Goal: Task Accomplishment & Management: Manage account settings

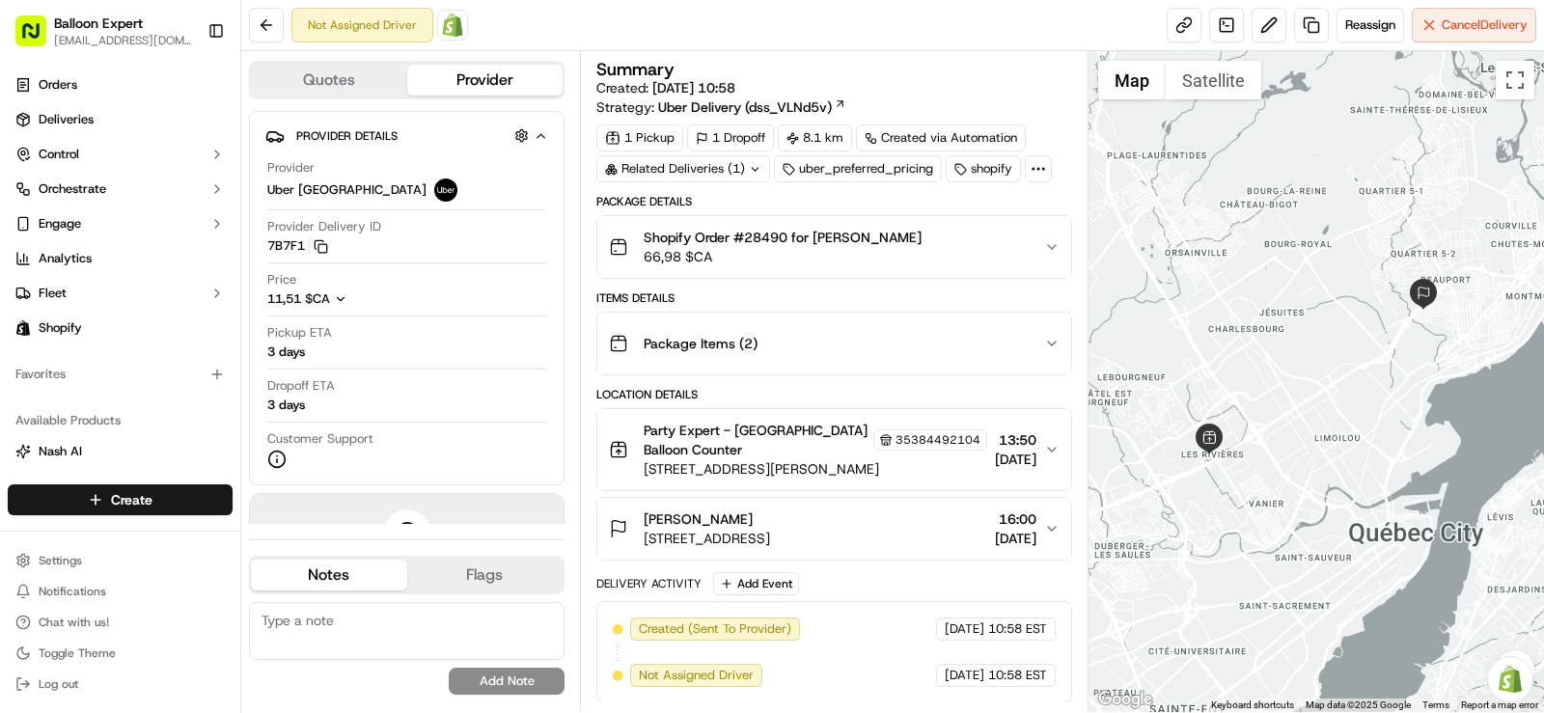
click at [456, 33] on img at bounding box center [452, 25] width 23 height 23
click at [266, 30] on button at bounding box center [266, 25] width 35 height 35
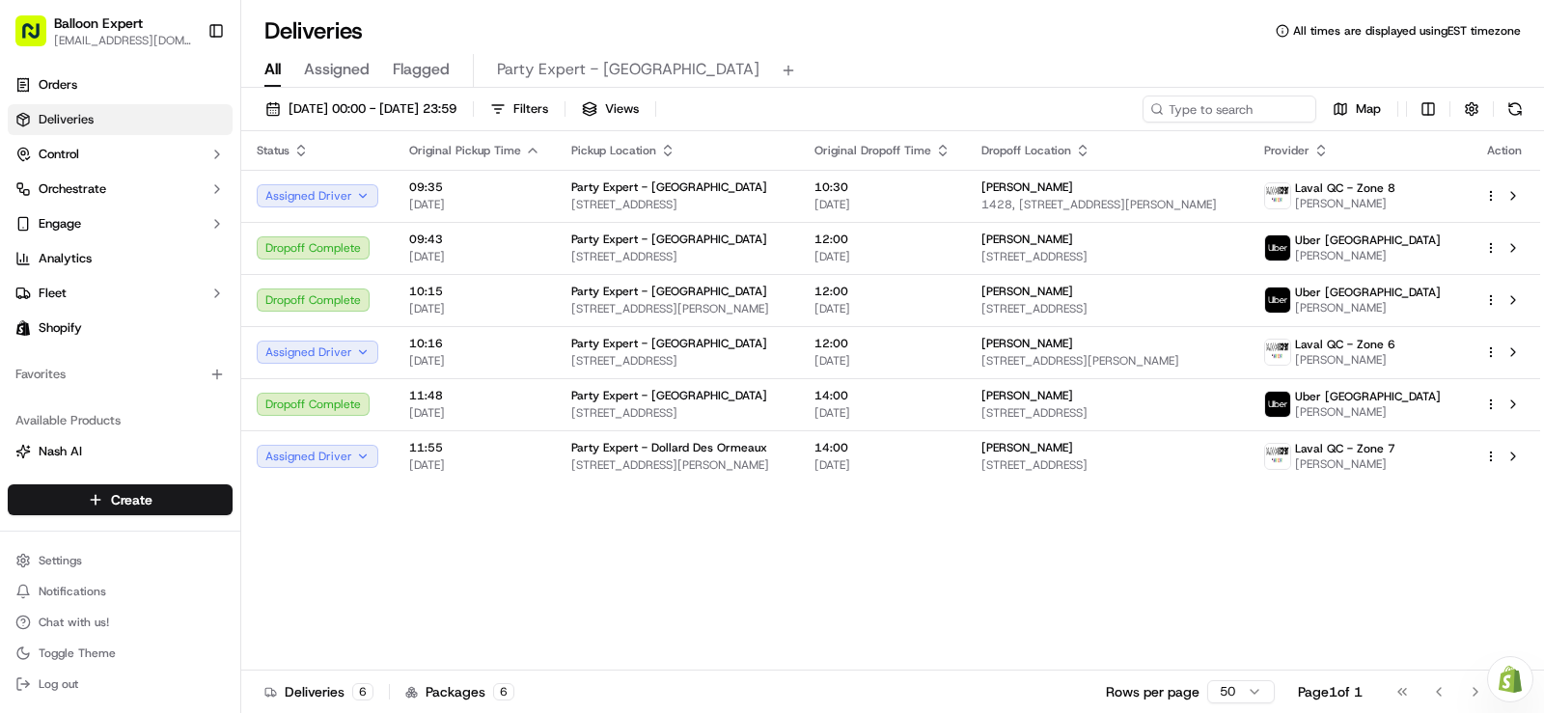
click at [560, 583] on div "Status Original Pickup Time Pickup Location Original Dropoff Time Dropoff Locat…" at bounding box center [890, 400] width 1299 height 539
click at [456, 114] on span "[DATE] 00:00 - [DATE] 23:59" at bounding box center [373, 108] width 168 height 17
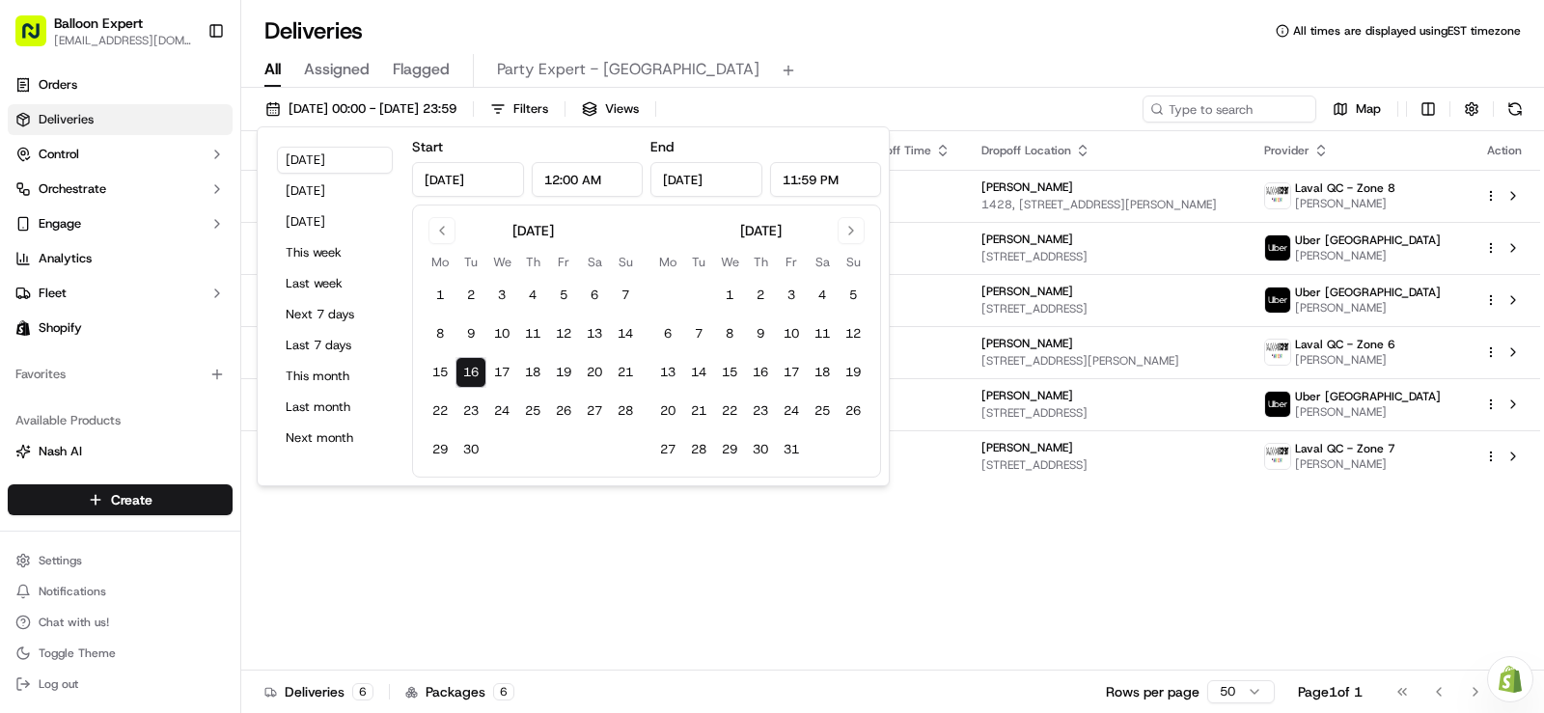
click at [470, 368] on button "16" at bounding box center [470, 372] width 31 height 31
click at [765, 369] on button "16" at bounding box center [760, 372] width 31 height 31
type input "[DATE]"
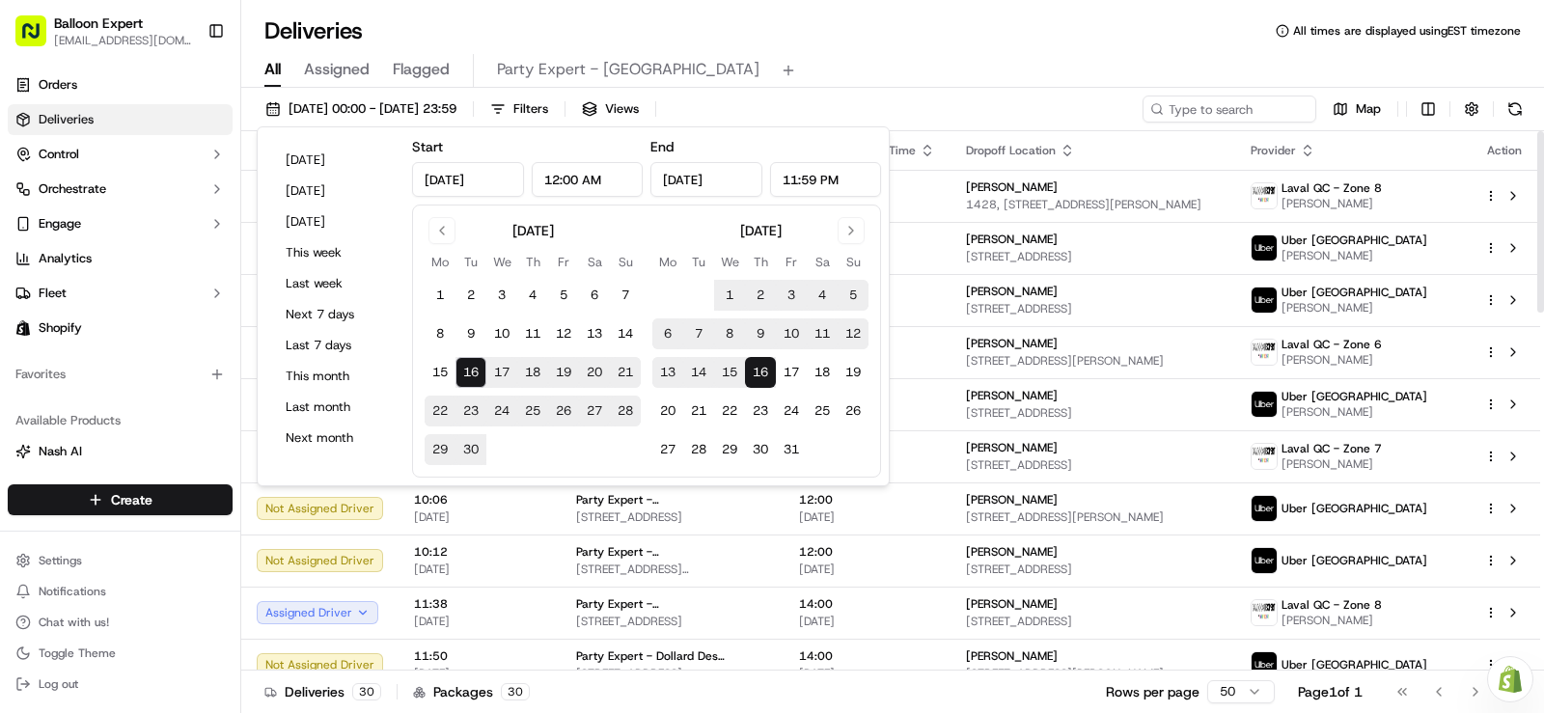
click at [911, 83] on div "All Assigned Flagged Party Expert - [GEOGRAPHIC_DATA]" at bounding box center [892, 71] width 1303 height 34
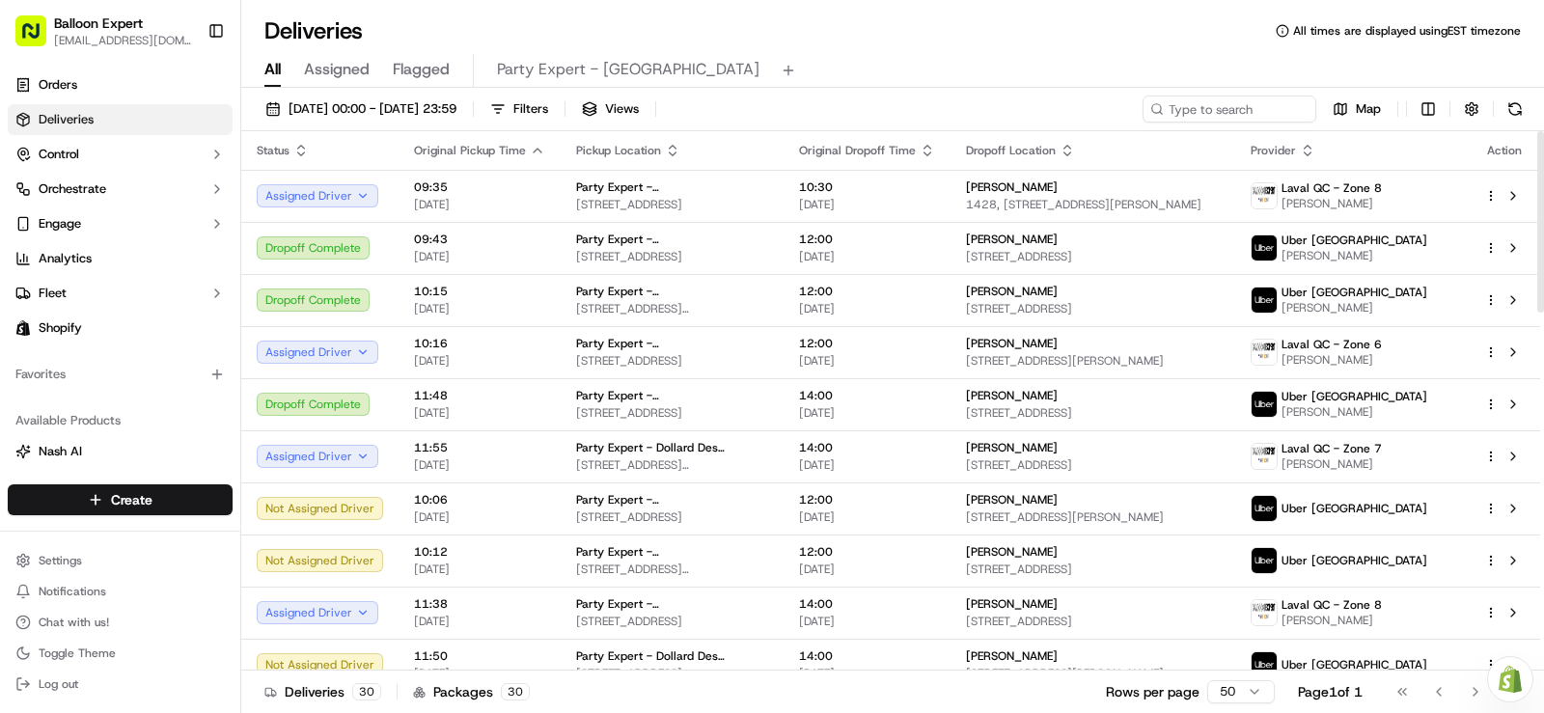
click at [904, 41] on div "Deliveries All times are displayed using EST timezone" at bounding box center [892, 30] width 1303 height 31
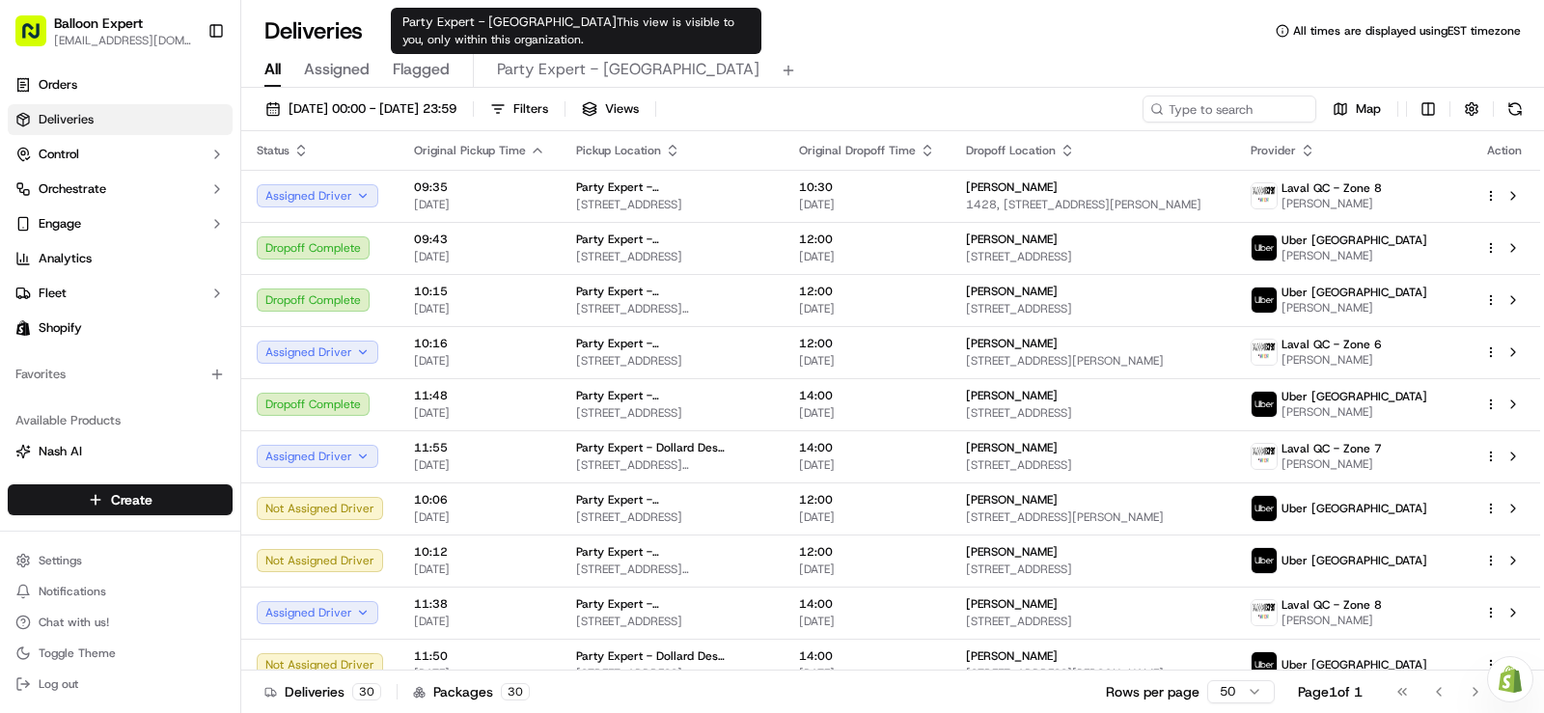
click at [558, 73] on span "Party Expert - [GEOGRAPHIC_DATA]" at bounding box center [628, 69] width 262 height 23
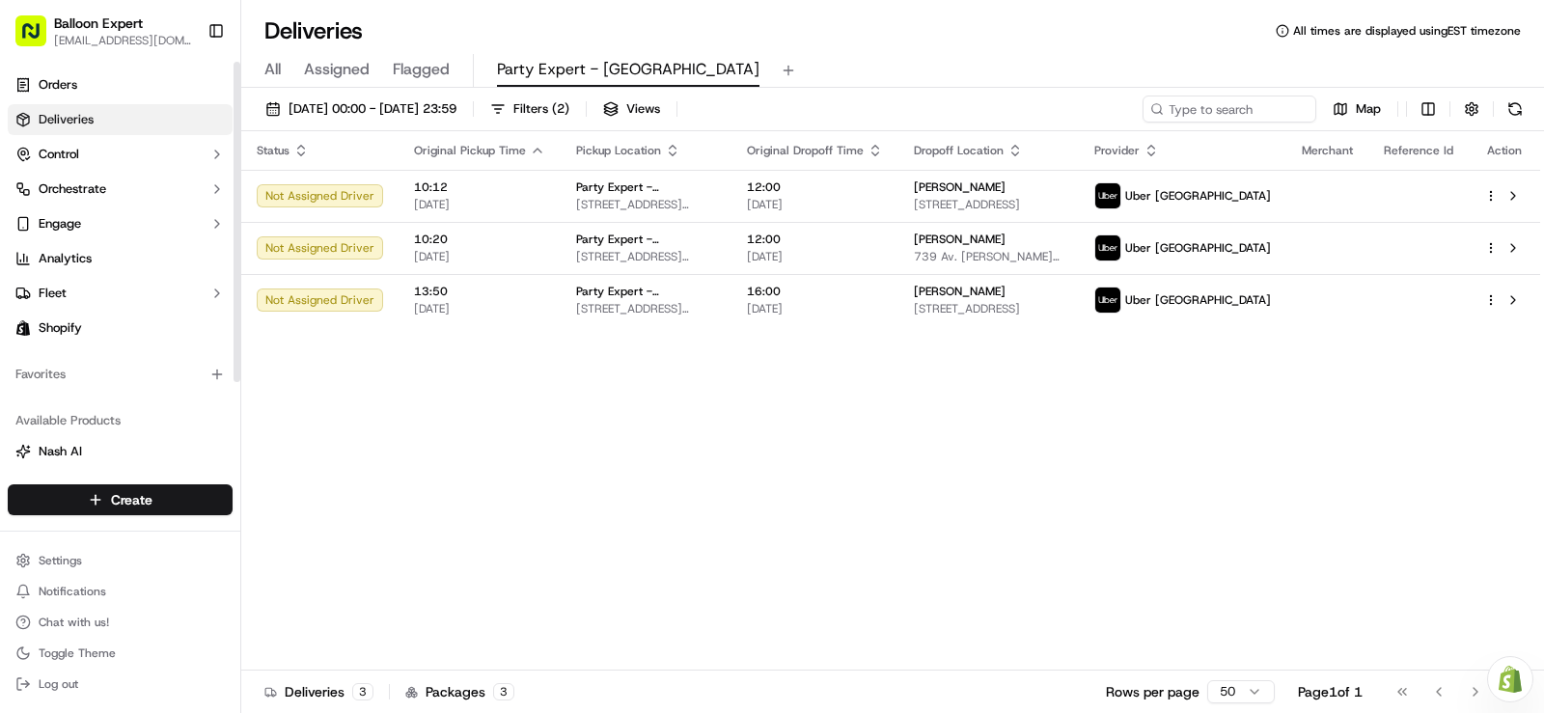
click at [114, 114] on link "Deliveries" at bounding box center [120, 119] width 225 height 31
click at [114, 90] on link "Orders" at bounding box center [120, 84] width 225 height 31
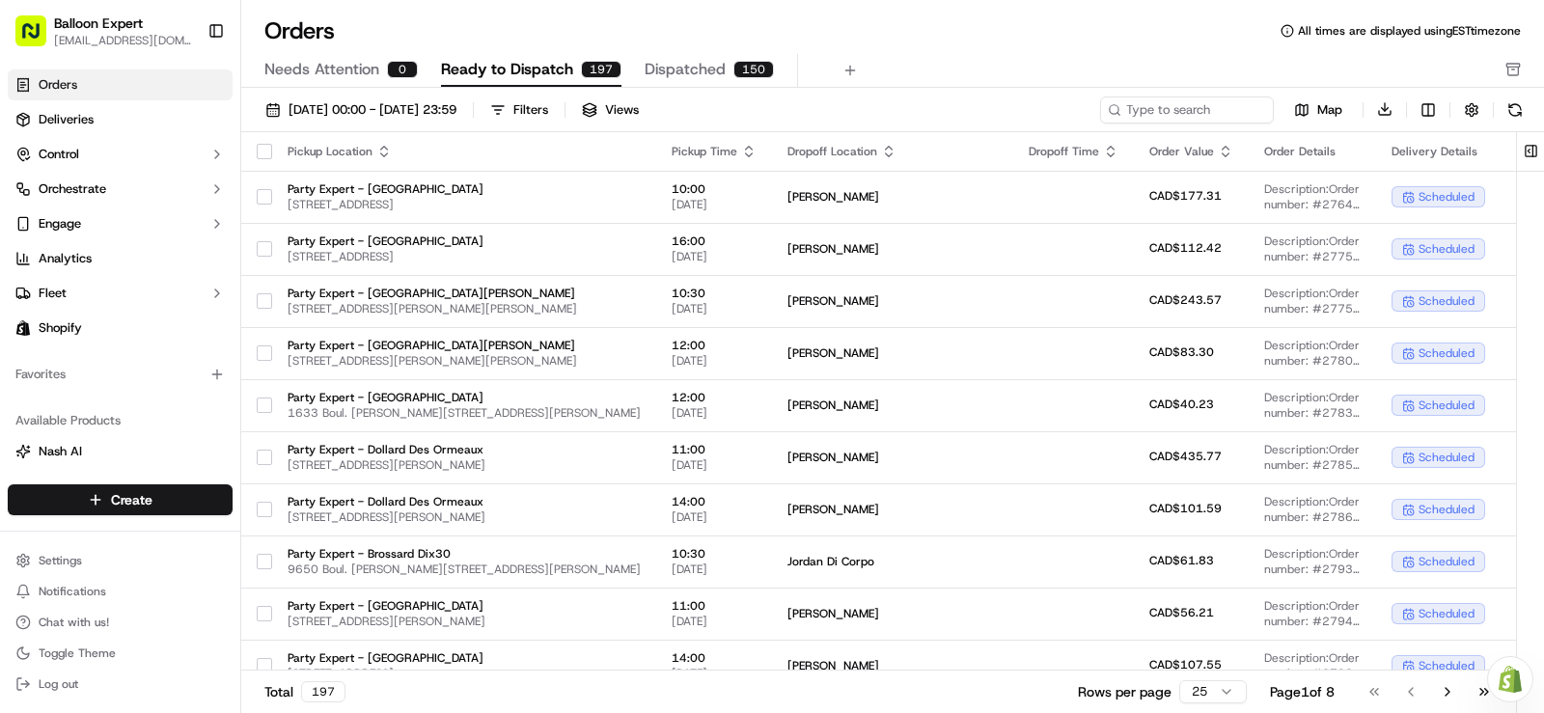
click at [544, 116] on div "[DATE] 00:00 - [DATE] 23:59 Filters Views" at bounding box center [677, 109] width 840 height 27
click at [456, 113] on span "[DATE] 00:00 - [DATE] 23:59" at bounding box center [373, 109] width 168 height 17
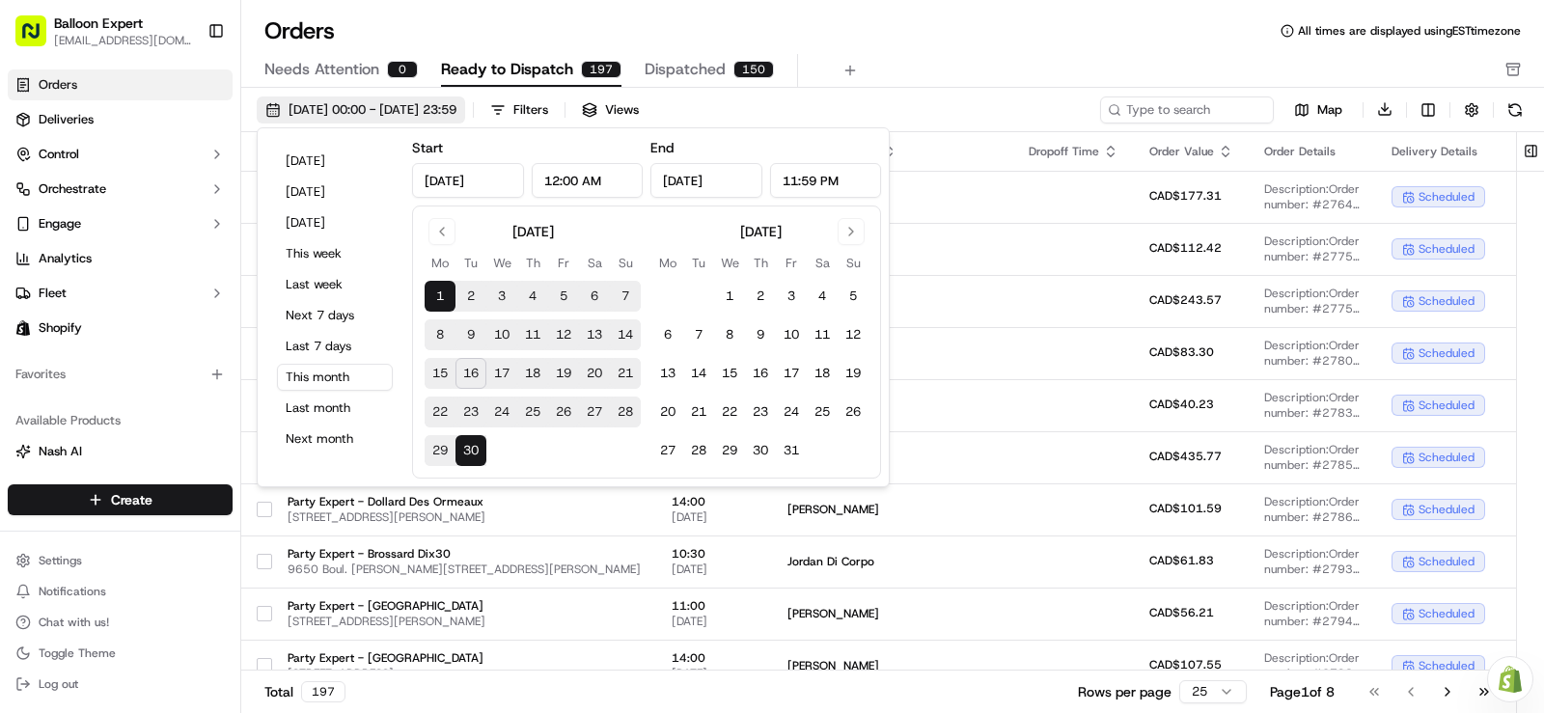
click at [456, 113] on span "[DATE] 00:00 - [DATE] 23:59" at bounding box center [373, 109] width 168 height 17
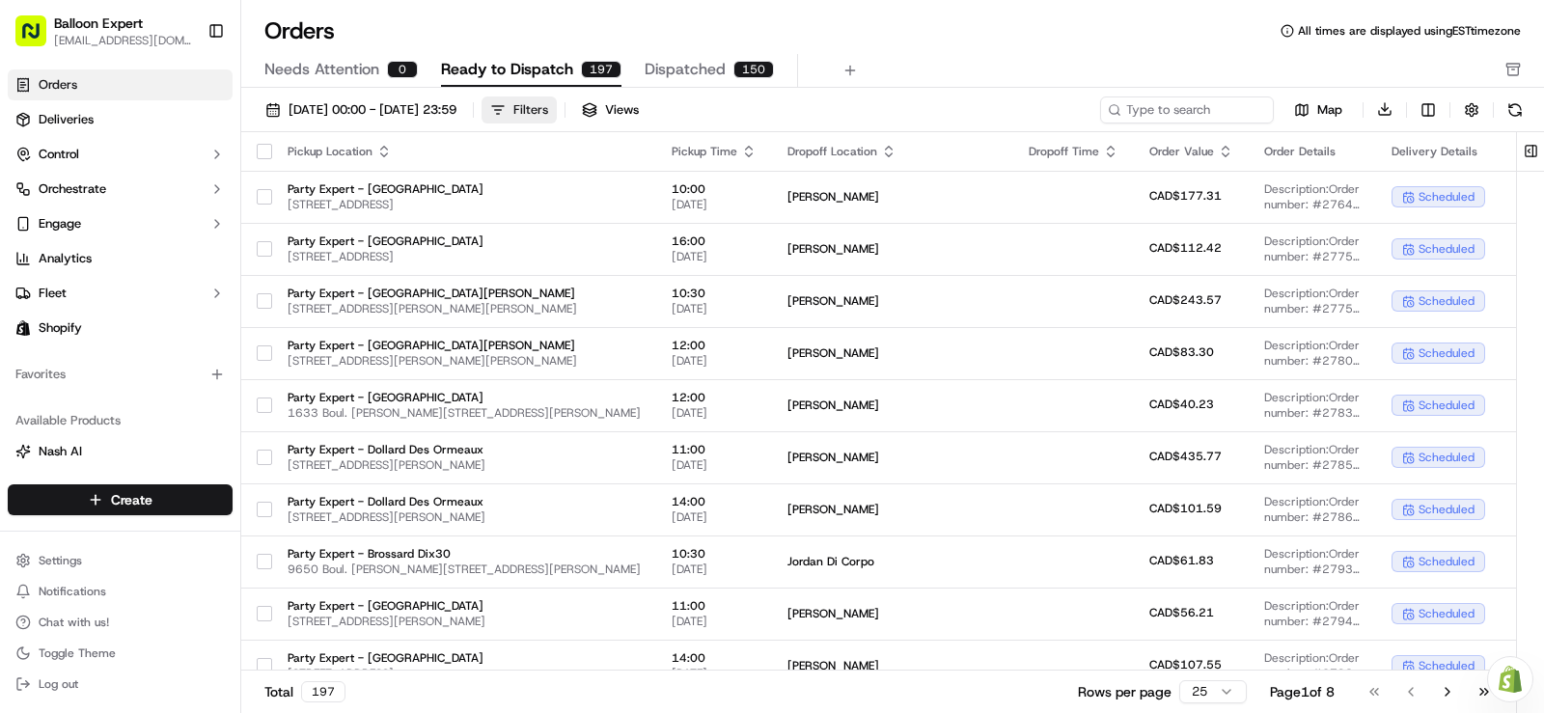
click at [548, 110] on div "Filters" at bounding box center [530, 109] width 35 height 17
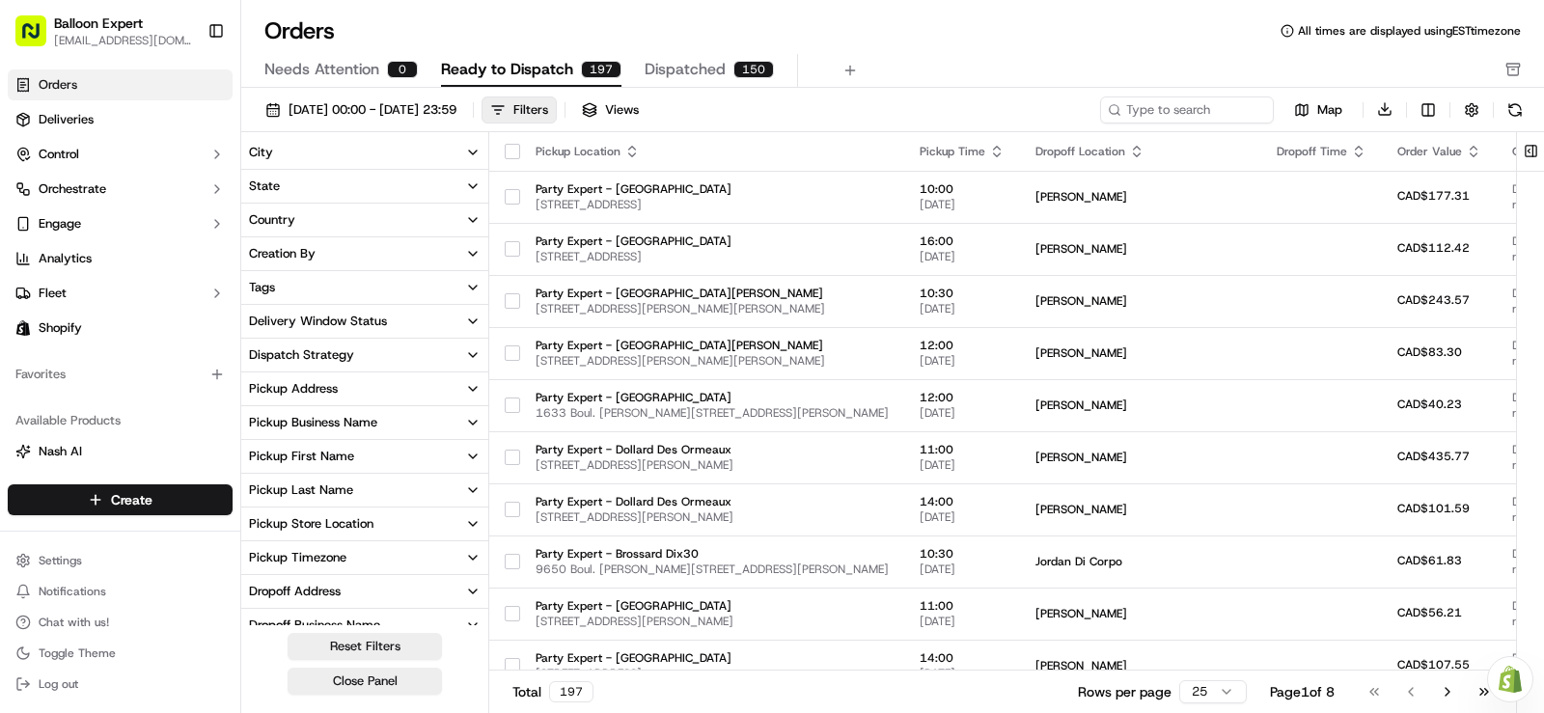
click at [300, 227] on button "Country" at bounding box center [364, 220] width 247 height 33
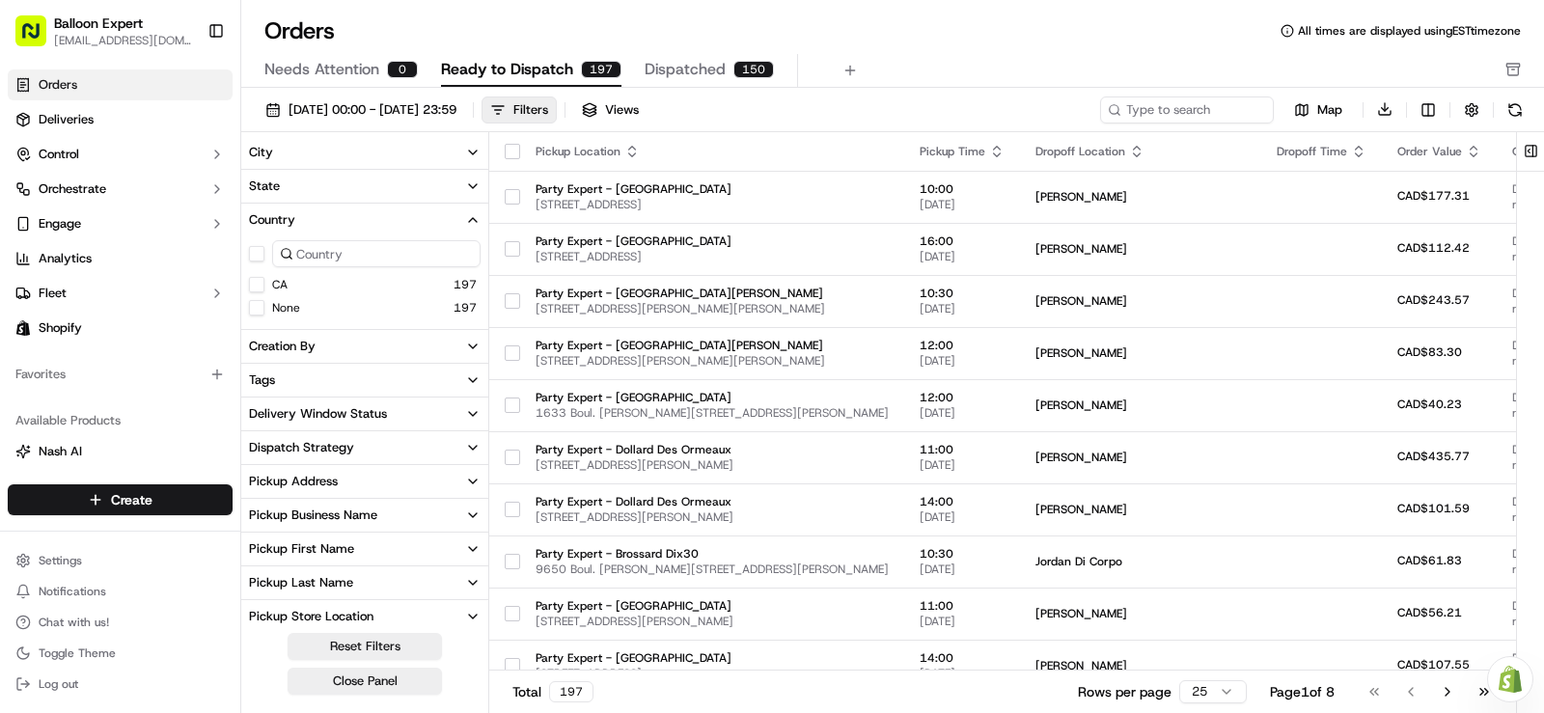
click at [300, 227] on button "Country" at bounding box center [364, 220] width 247 height 33
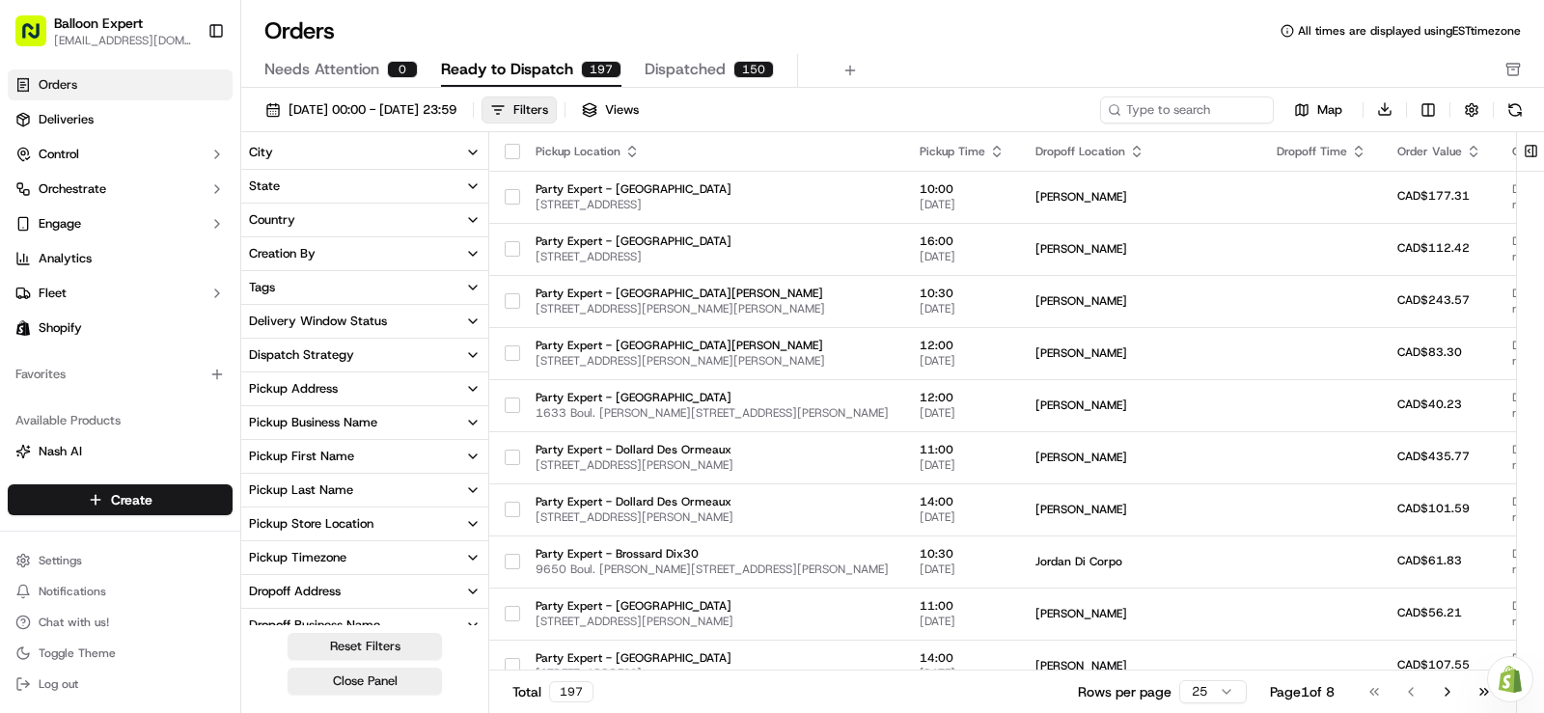
click at [359, 152] on button "City" at bounding box center [364, 152] width 247 height 33
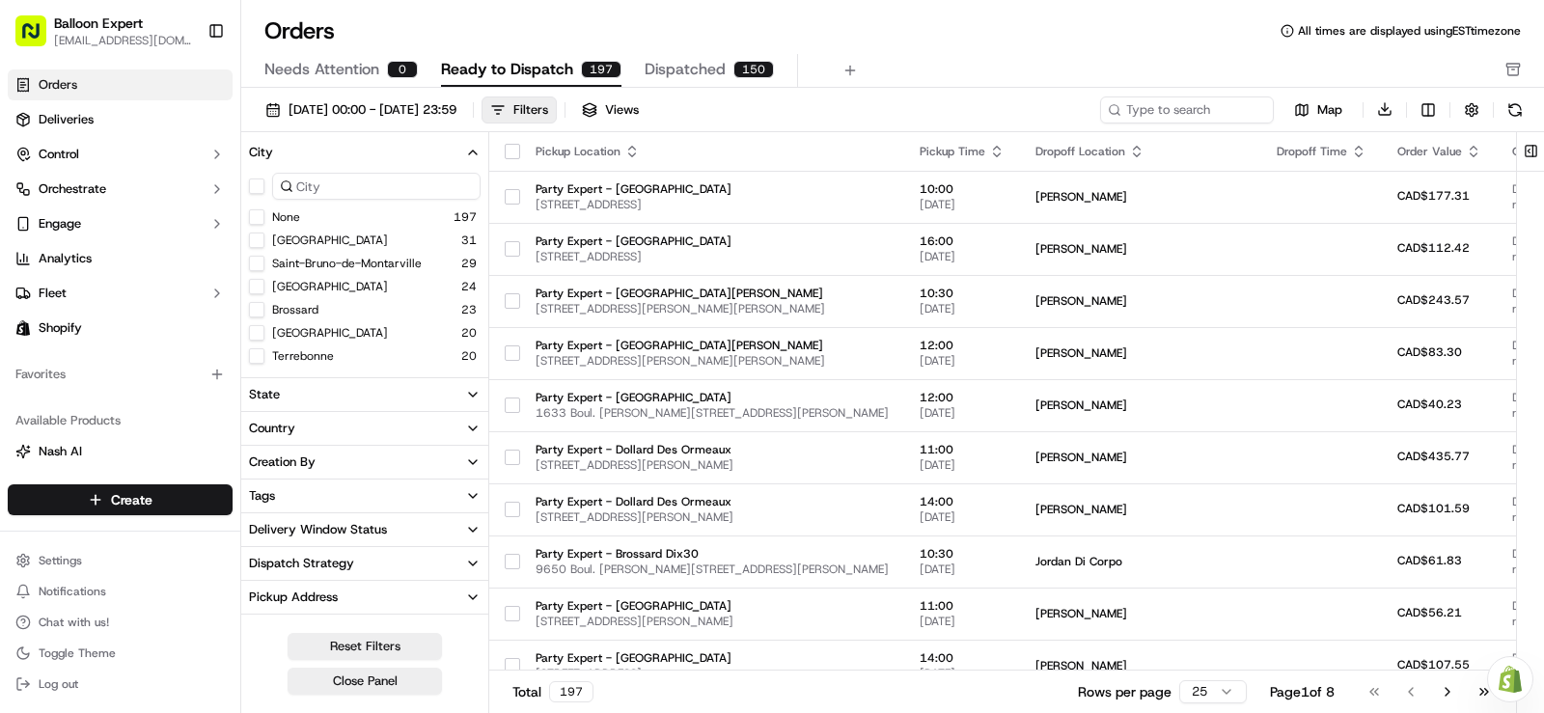
click at [256, 289] on City "[GEOGRAPHIC_DATA]" at bounding box center [256, 286] width 15 height 15
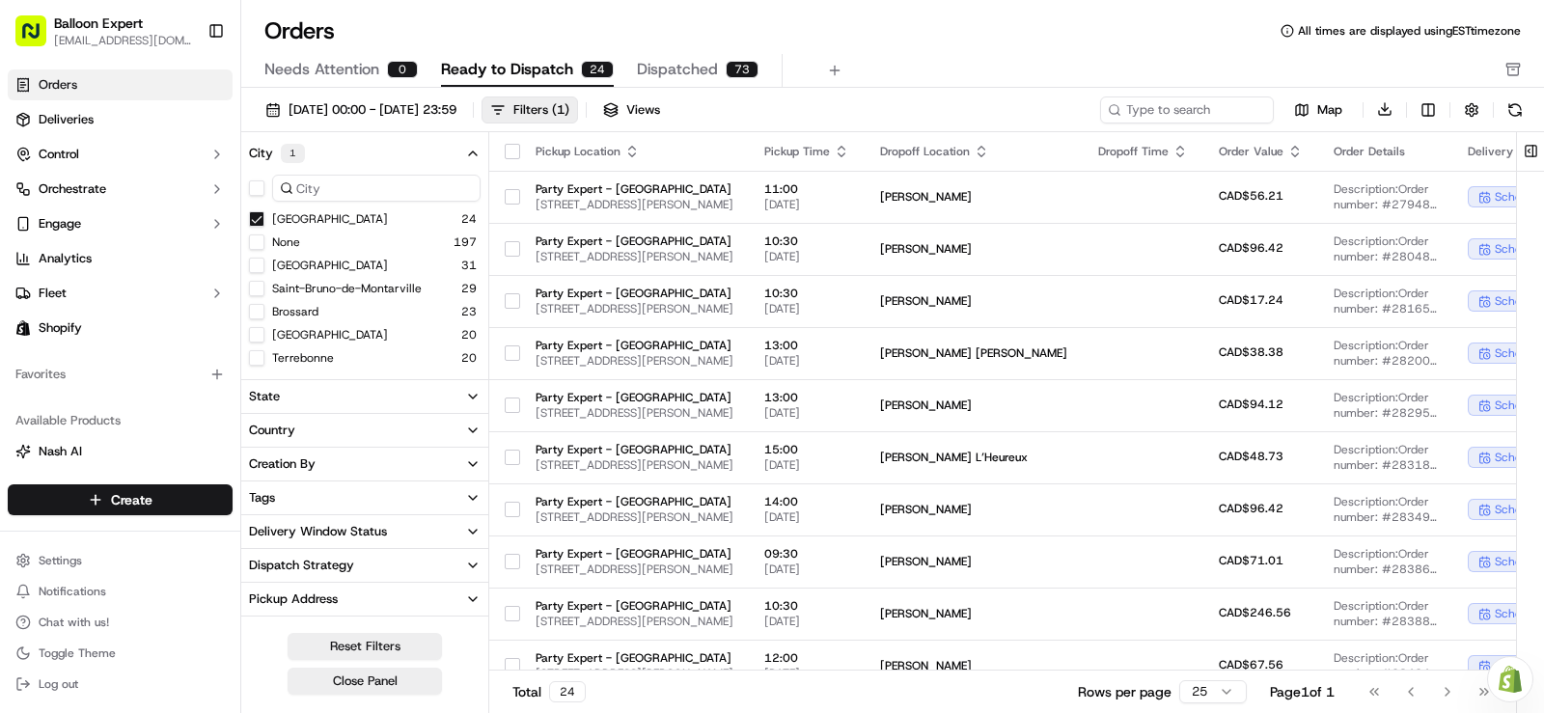
click at [916, 52] on div "Orders All times are displayed using EST timezone Needs Attention 0 Ready to Di…" at bounding box center [892, 51] width 1303 height 72
click at [849, 147] on icon "button" at bounding box center [841, 151] width 15 height 15
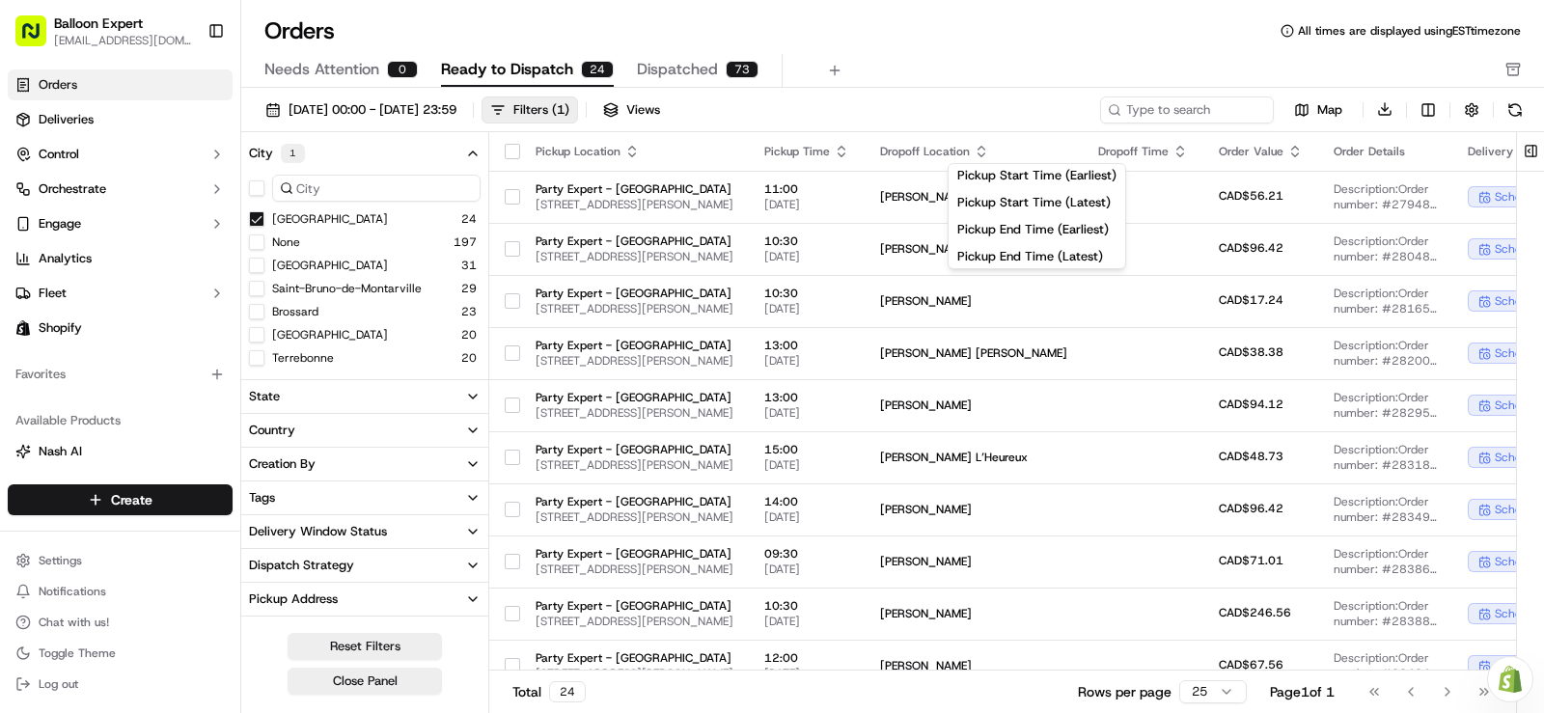
click at [849, 147] on icon "button" at bounding box center [841, 151] width 15 height 15
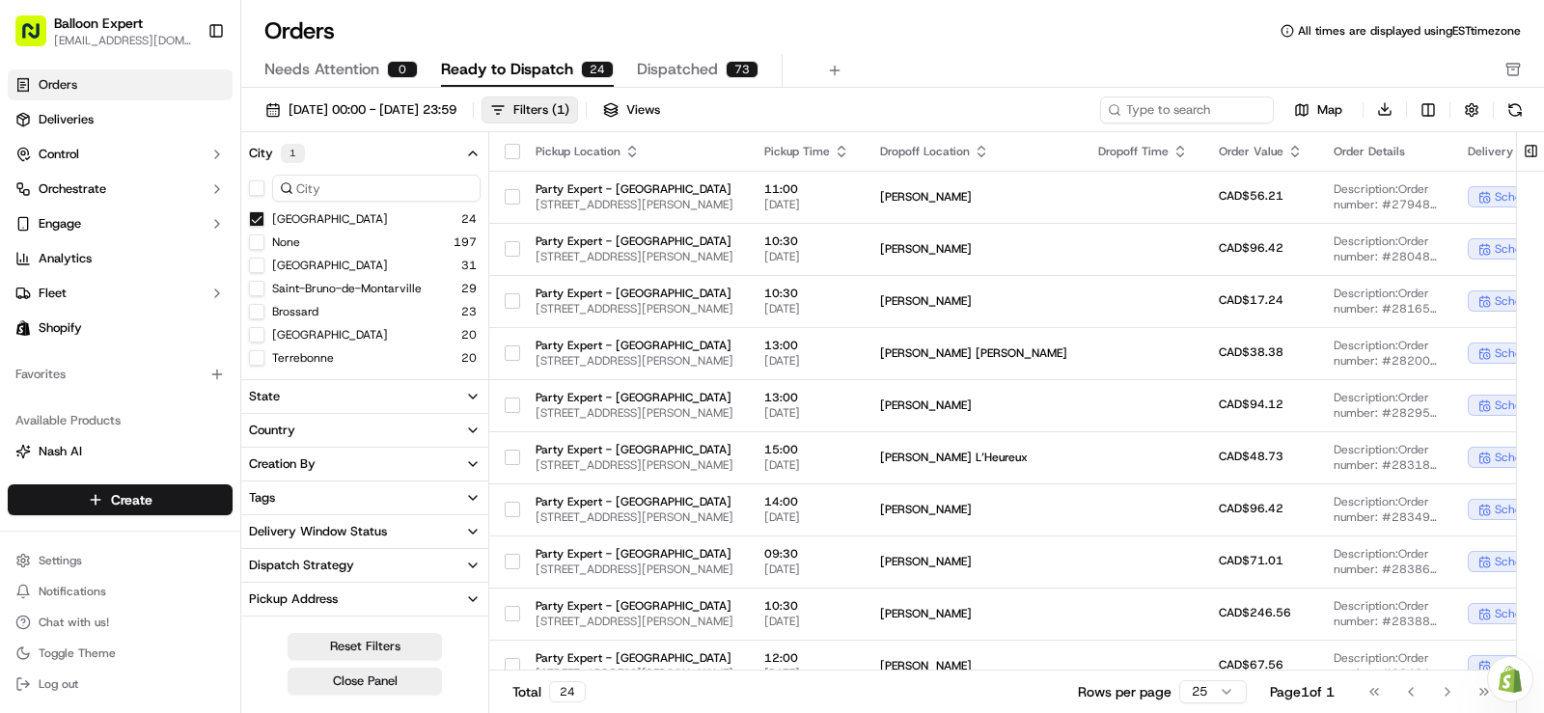
click at [943, 28] on div "Orders All times are displayed using EST timezone" at bounding box center [892, 30] width 1303 height 31
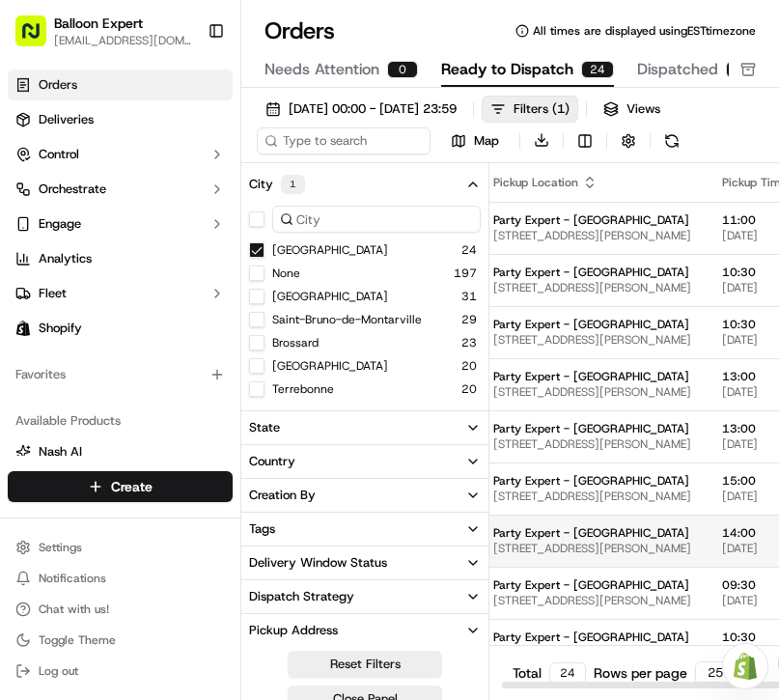
drag, startPoint x: 567, startPoint y: 529, endPoint x: 607, endPoint y: 526, distance: 39.7
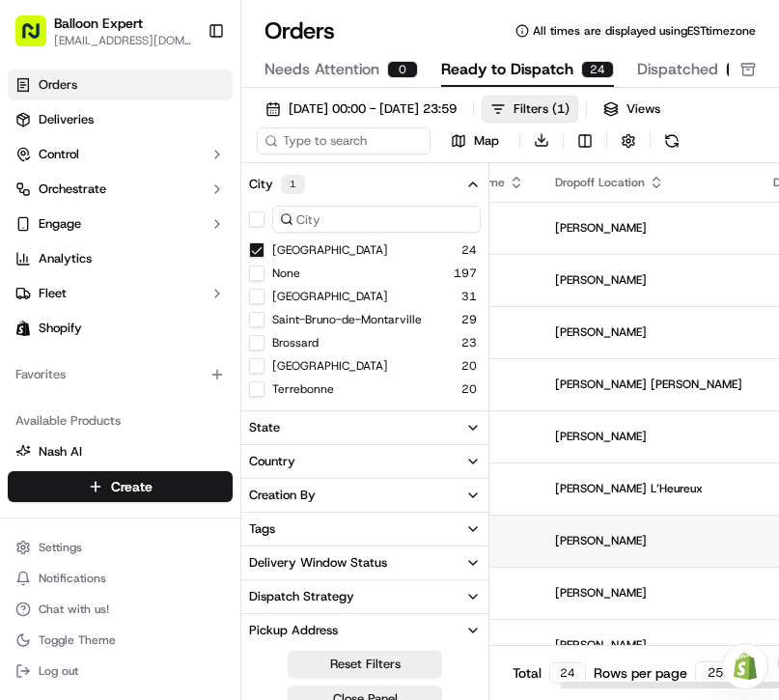
drag, startPoint x: 607, startPoint y: 526, endPoint x: 667, endPoint y: 522, distance: 60.0
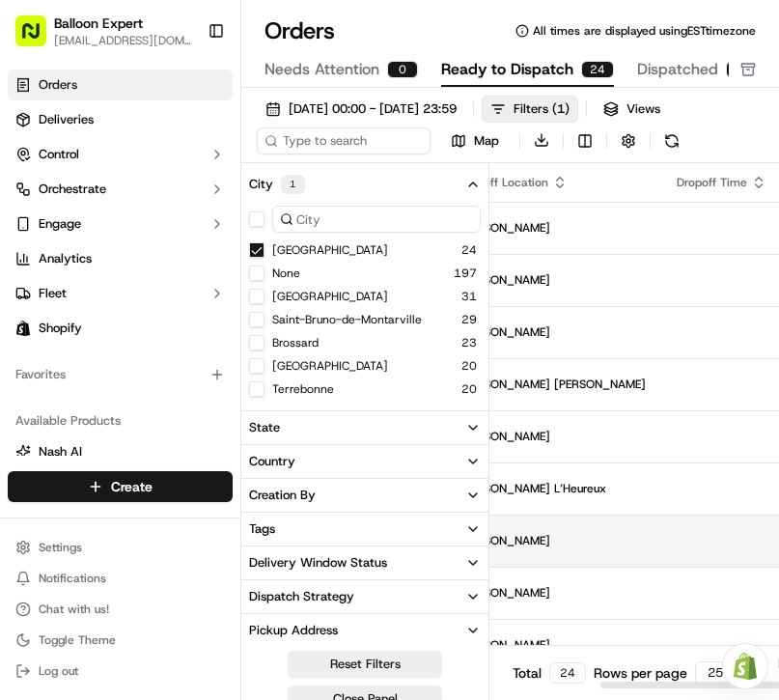
scroll to position [0, 440]
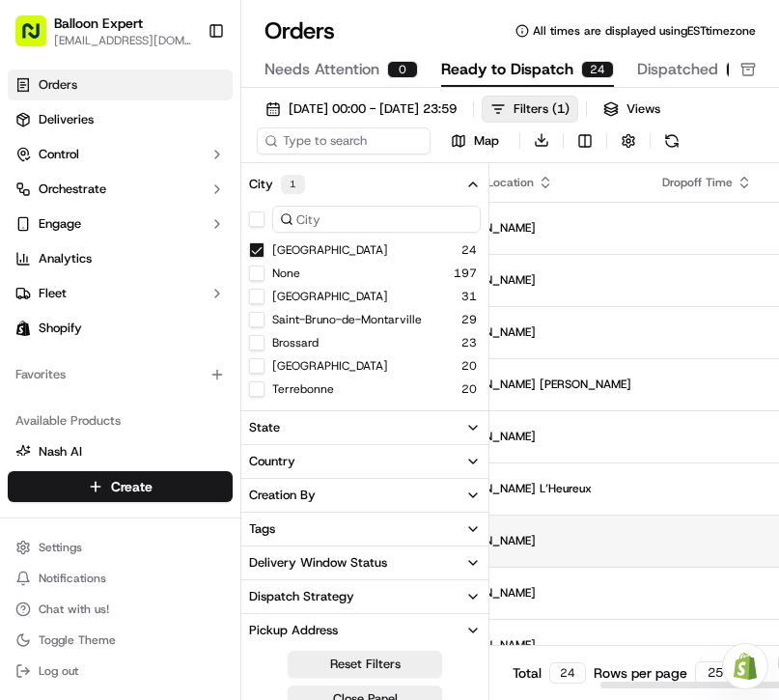
drag, startPoint x: 614, startPoint y: 520, endPoint x: 651, endPoint y: 518, distance: 37.7
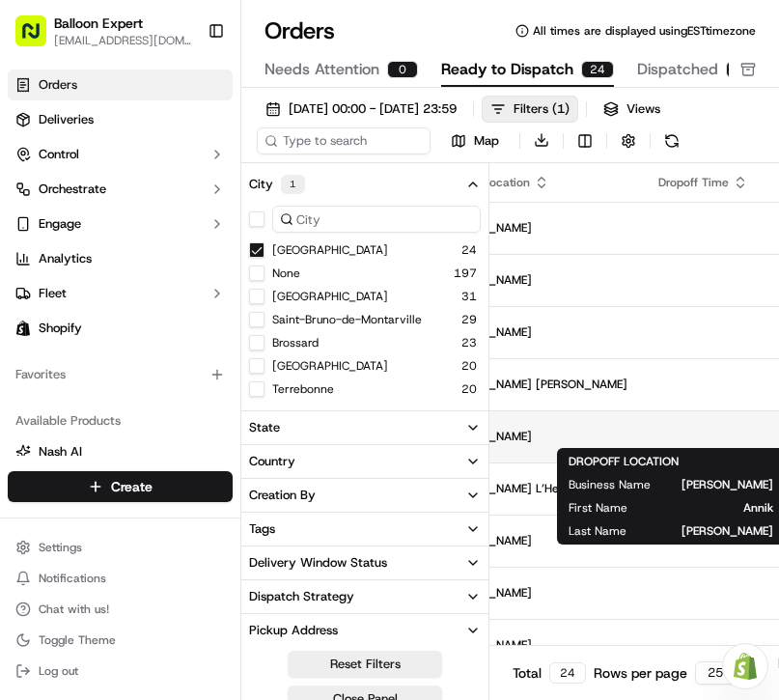
click at [627, 429] on span "[PERSON_NAME]" at bounding box center [533, 435] width 187 height 15
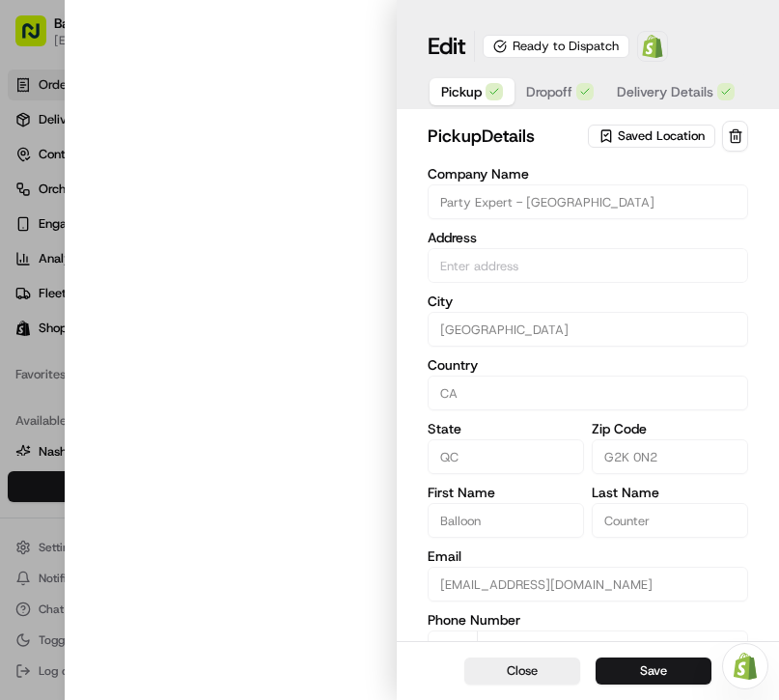
type input "[STREET_ADDRESS][PERSON_NAME]"
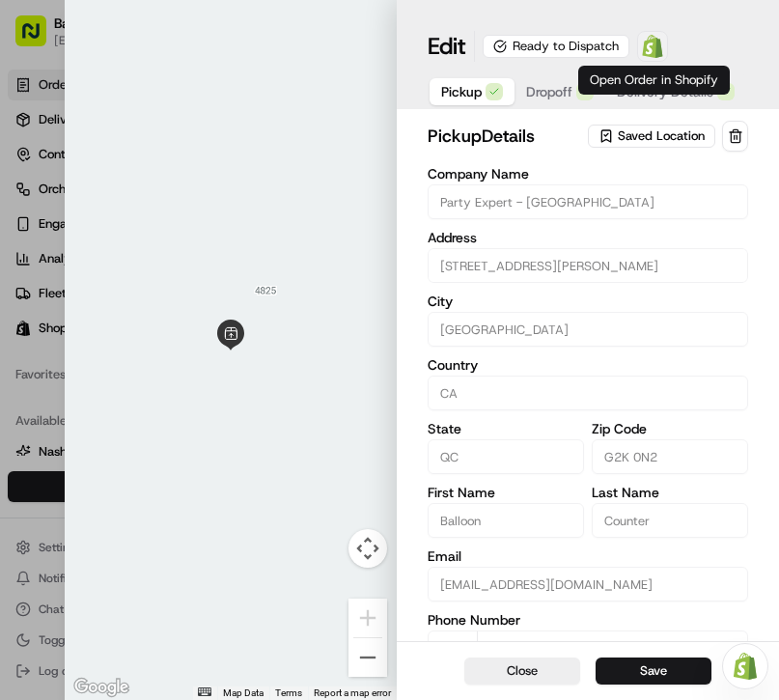
click at [662, 56] on img at bounding box center [652, 46] width 23 height 23
click at [50, 401] on div at bounding box center [389, 350] width 779 height 700
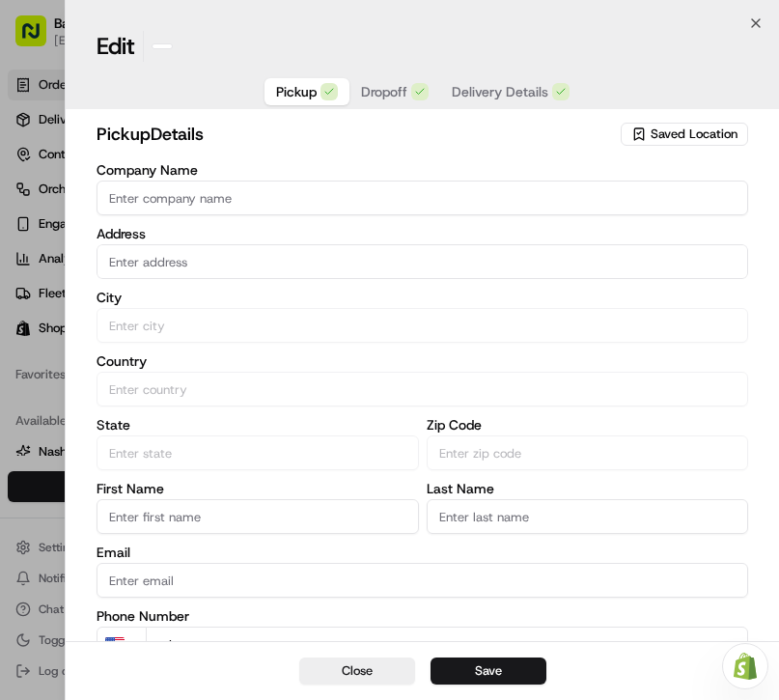
type input "+1"
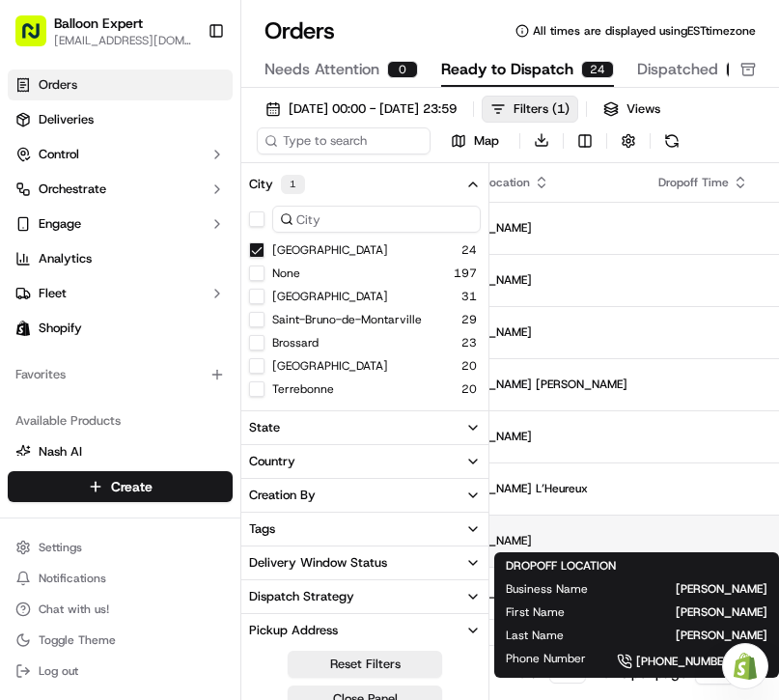
click at [627, 540] on span "[PERSON_NAME]" at bounding box center [533, 540] width 187 height 15
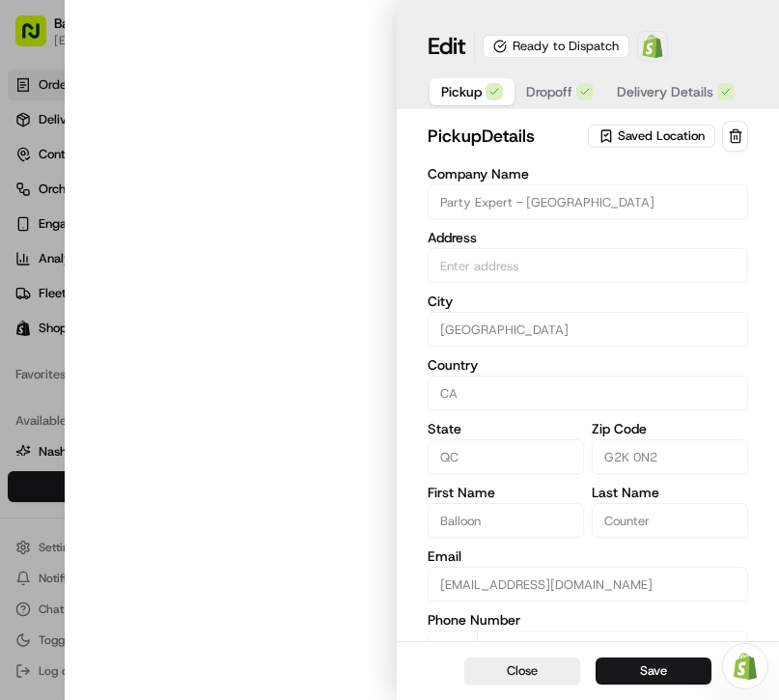
type input "[STREET_ADDRESS][PERSON_NAME]"
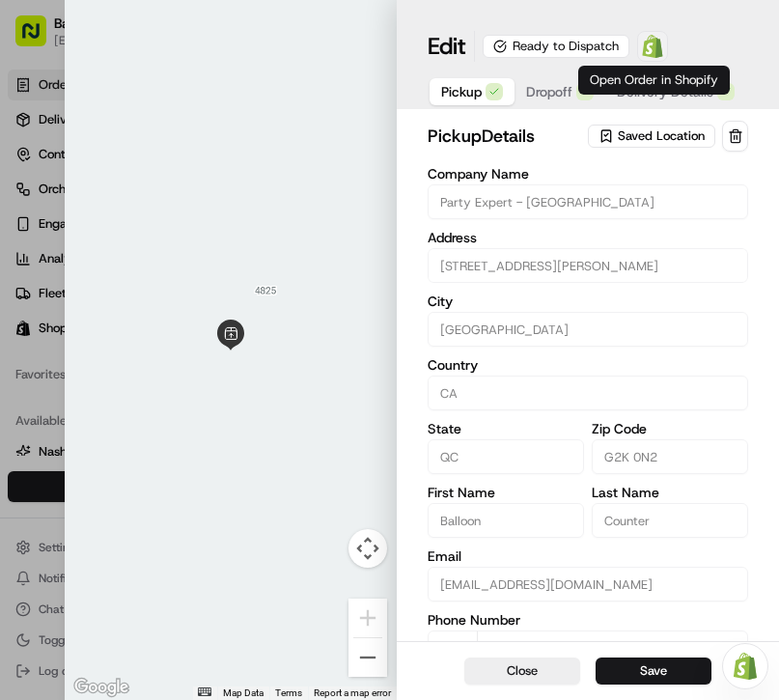
click at [647, 47] on img at bounding box center [652, 46] width 23 height 23
click at [31, 483] on div at bounding box center [389, 350] width 779 height 700
type input "+1"
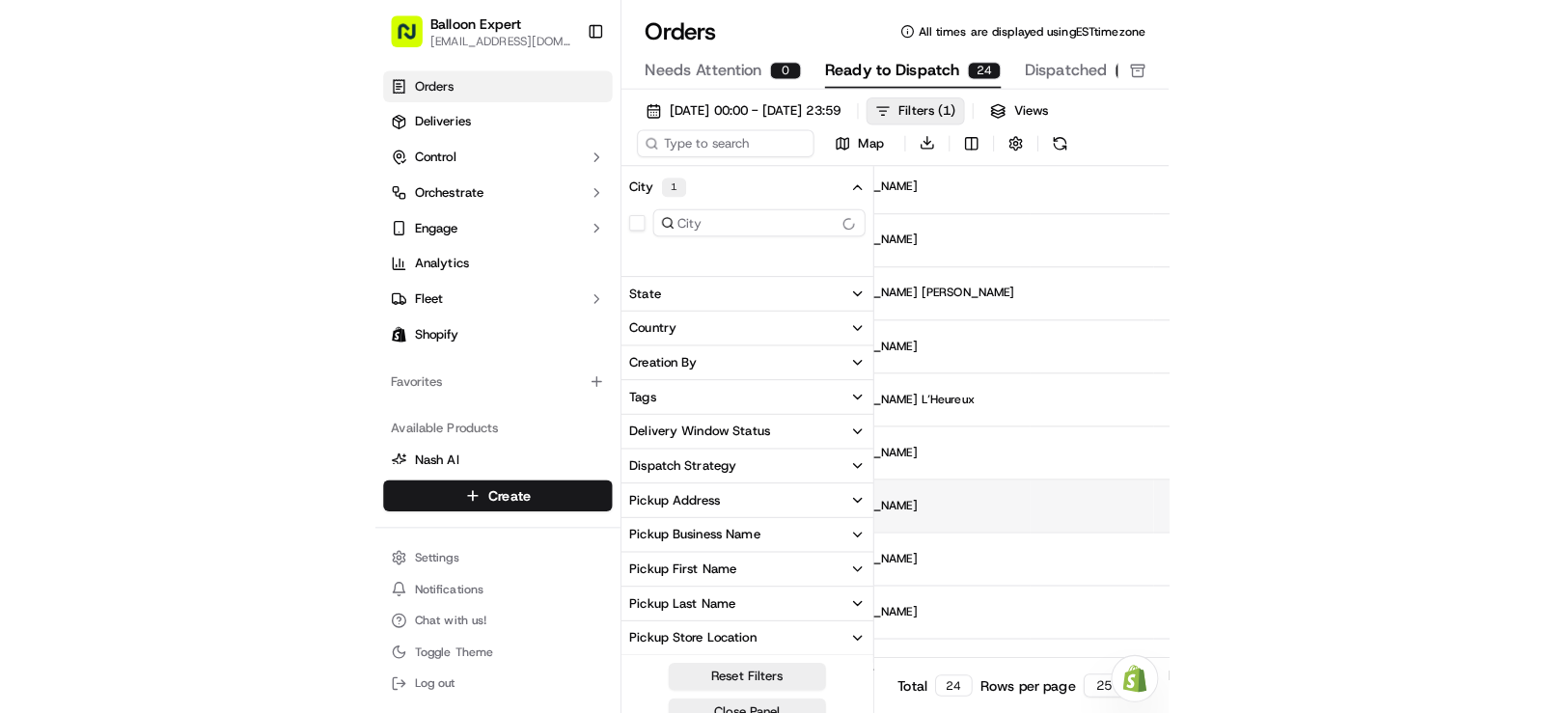
scroll to position [193, 440]
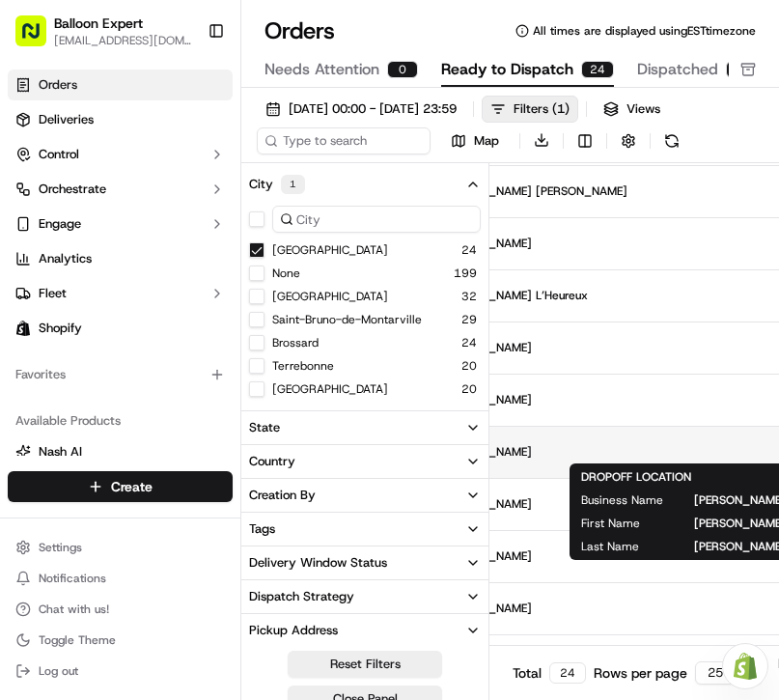
click at [627, 447] on span "[PERSON_NAME]" at bounding box center [533, 451] width 187 height 15
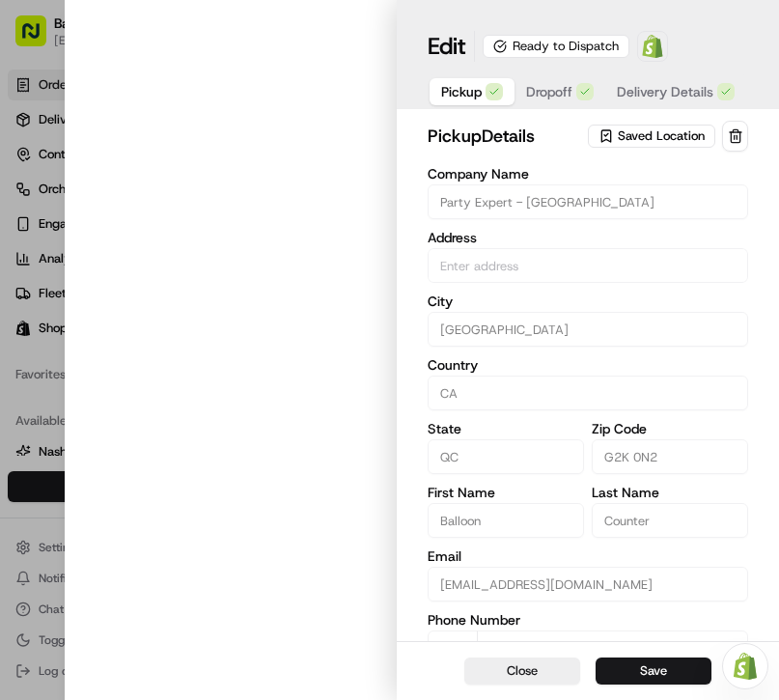
type input "[STREET_ADDRESS][PERSON_NAME]"
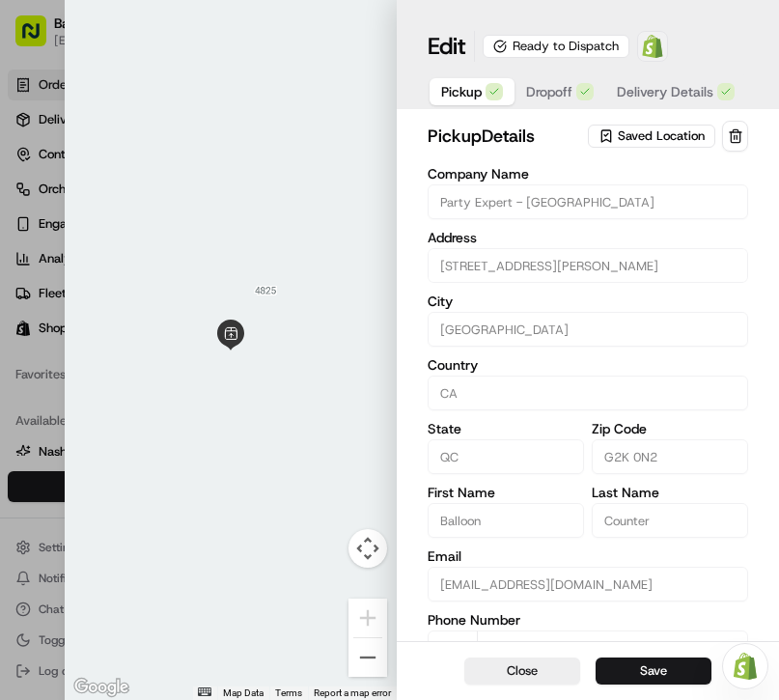
click at [648, 58] on span at bounding box center [652, 46] width 39 height 39
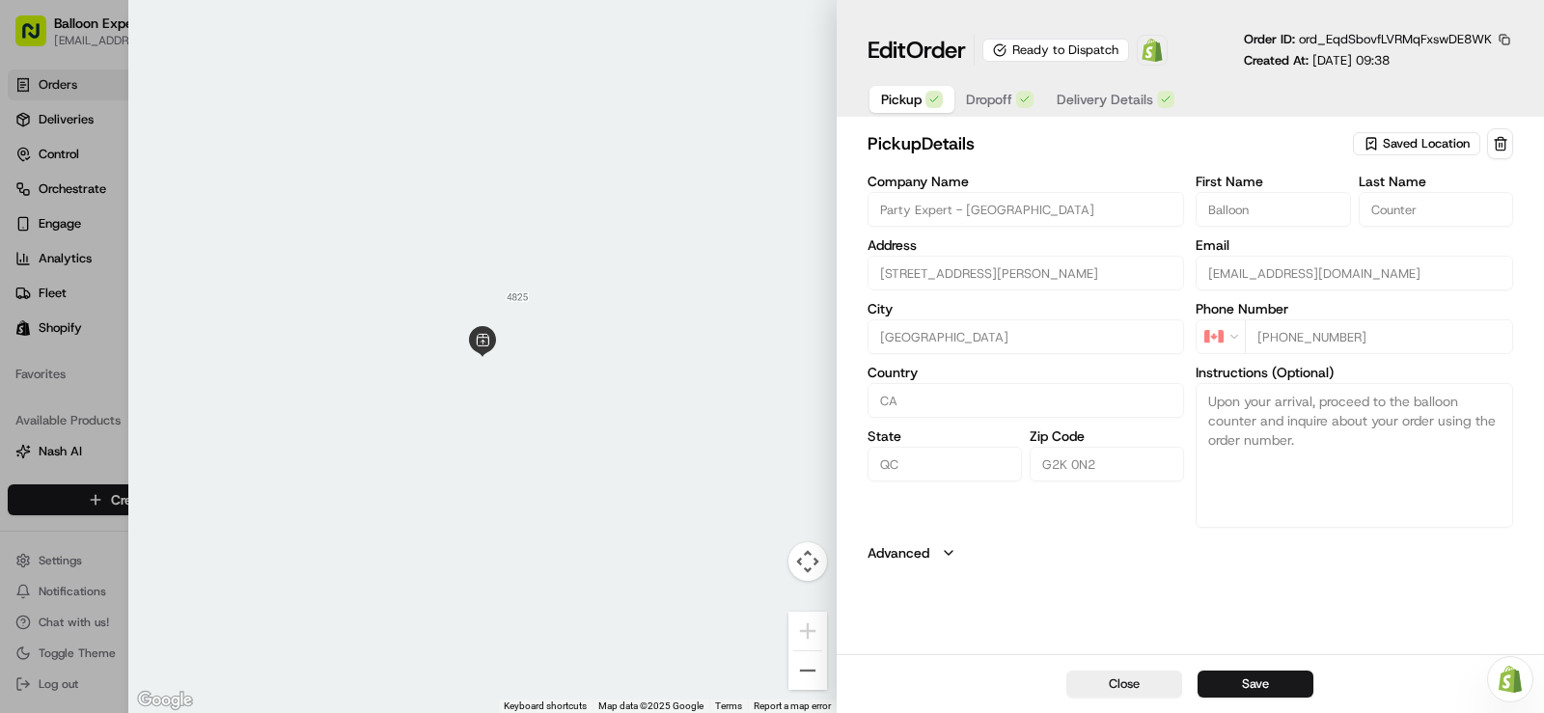
click at [73, 175] on div at bounding box center [772, 356] width 1544 height 713
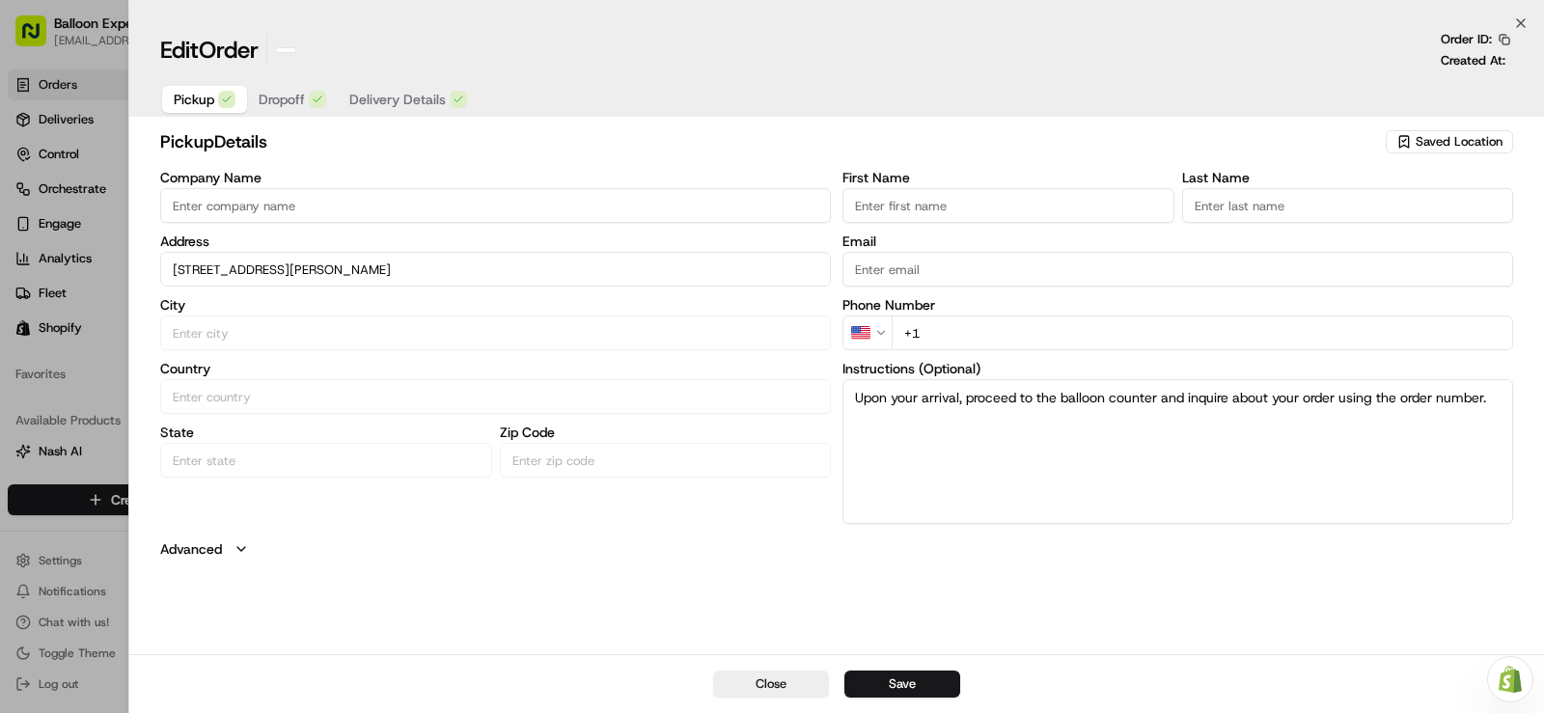
type input "+1"
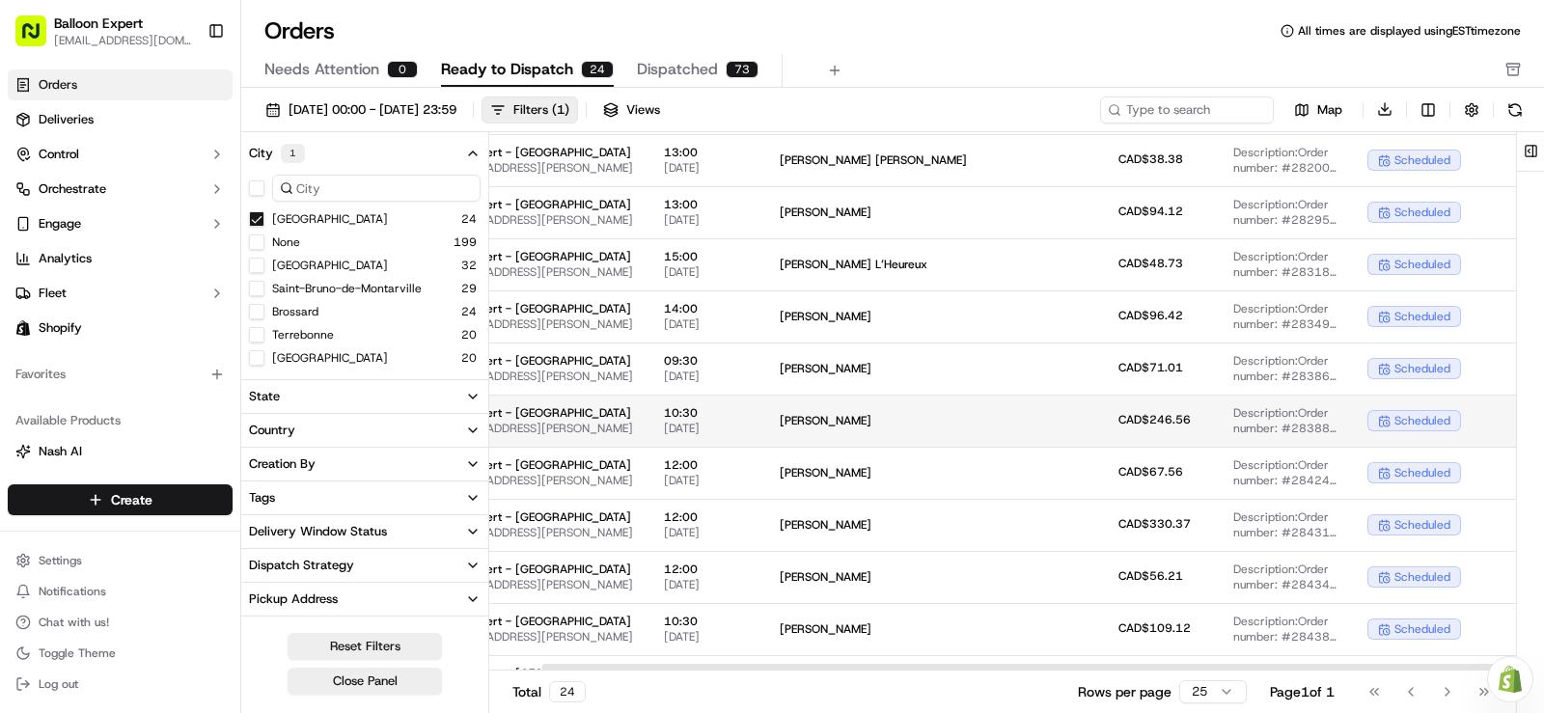
scroll to position [193, 0]
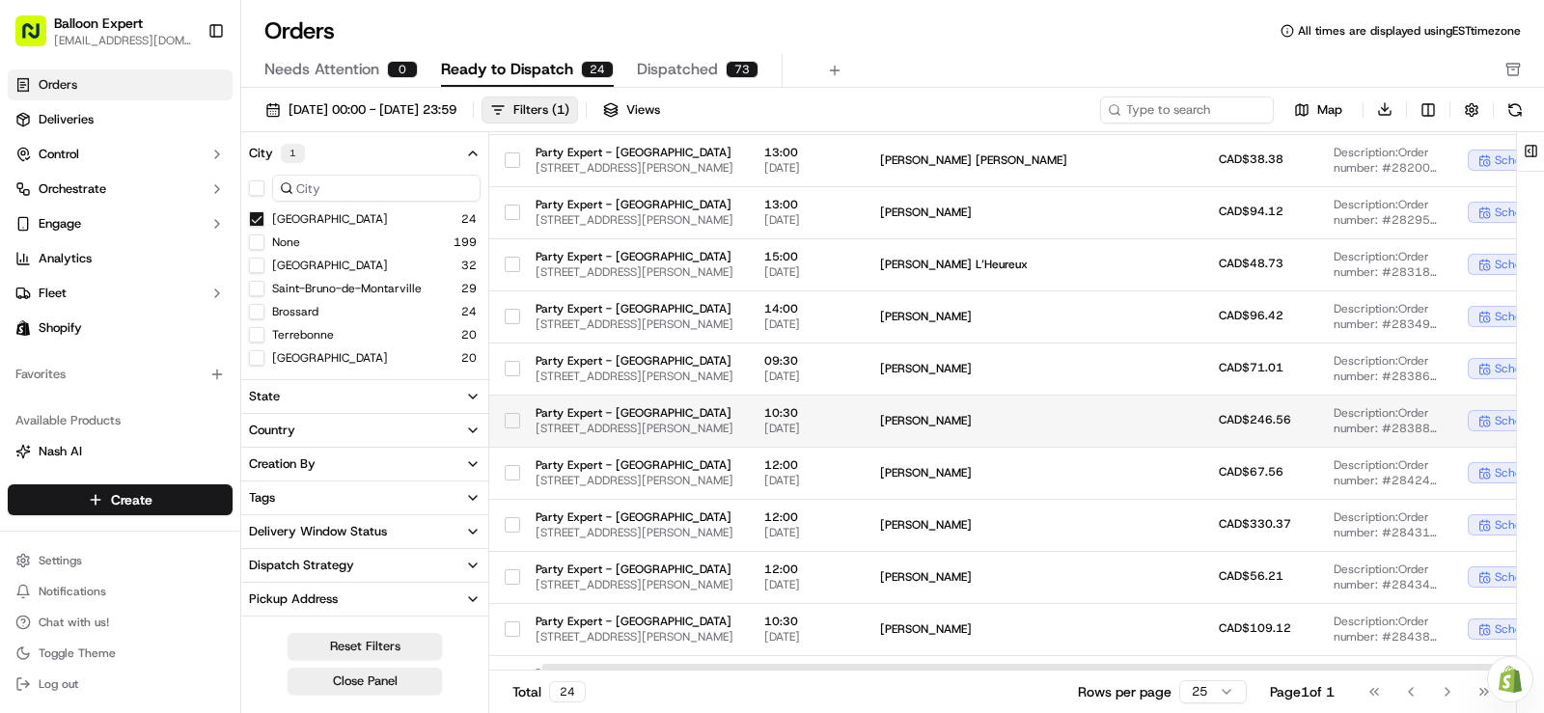
drag, startPoint x: 908, startPoint y: 442, endPoint x: 802, endPoint y: 444, distance: 106.2
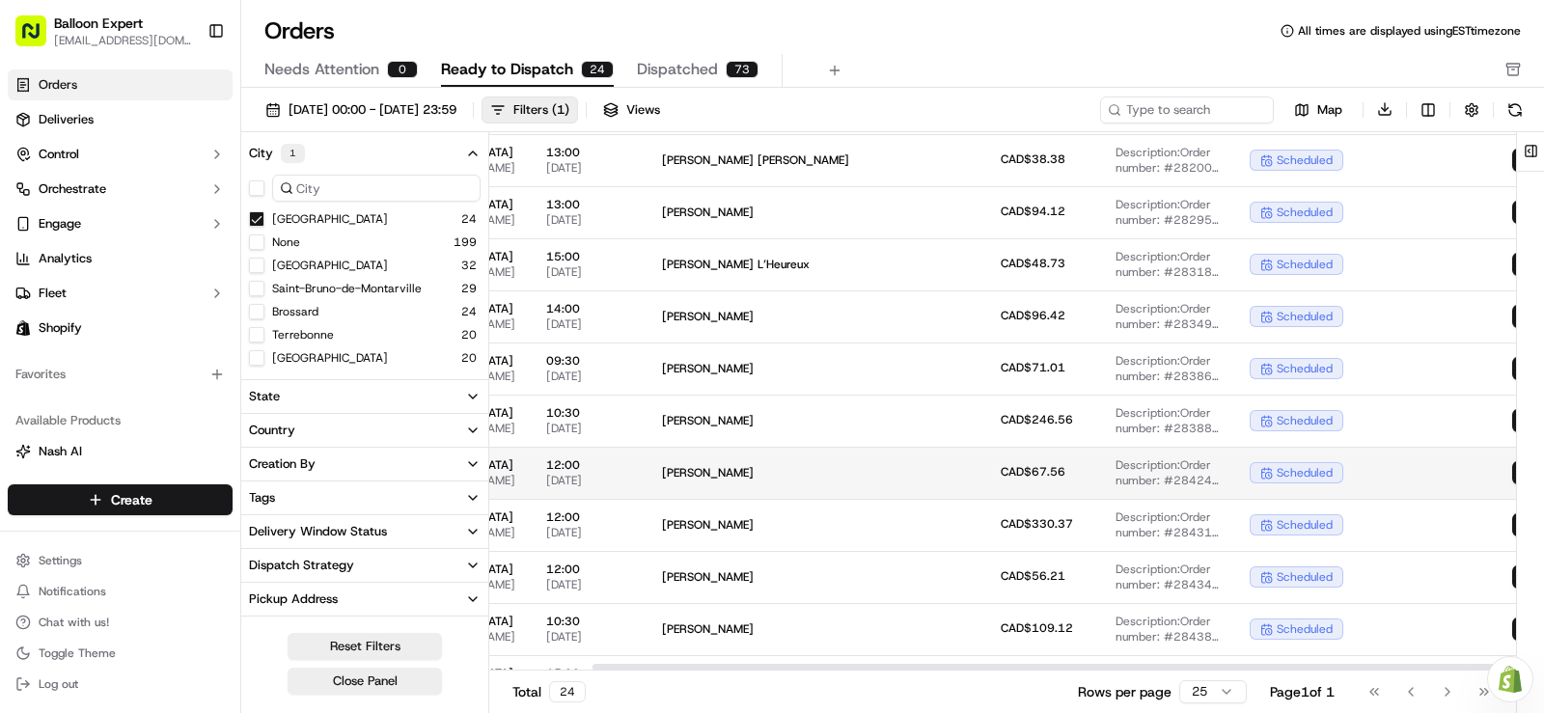
drag, startPoint x: 802, startPoint y: 444, endPoint x: 866, endPoint y: 450, distance: 64.0
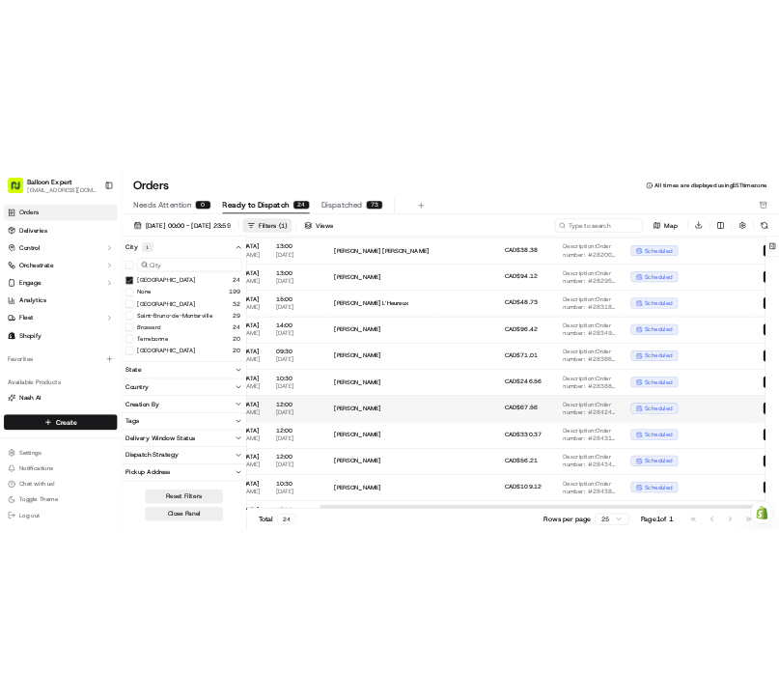
scroll to position [193, 225]
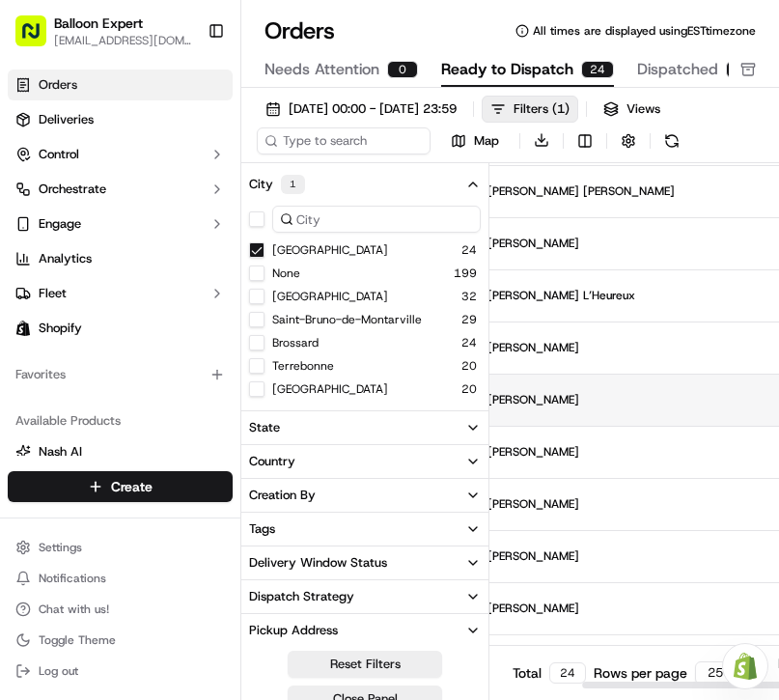
drag, startPoint x: 621, startPoint y: 381, endPoint x: 672, endPoint y: 386, distance: 50.4
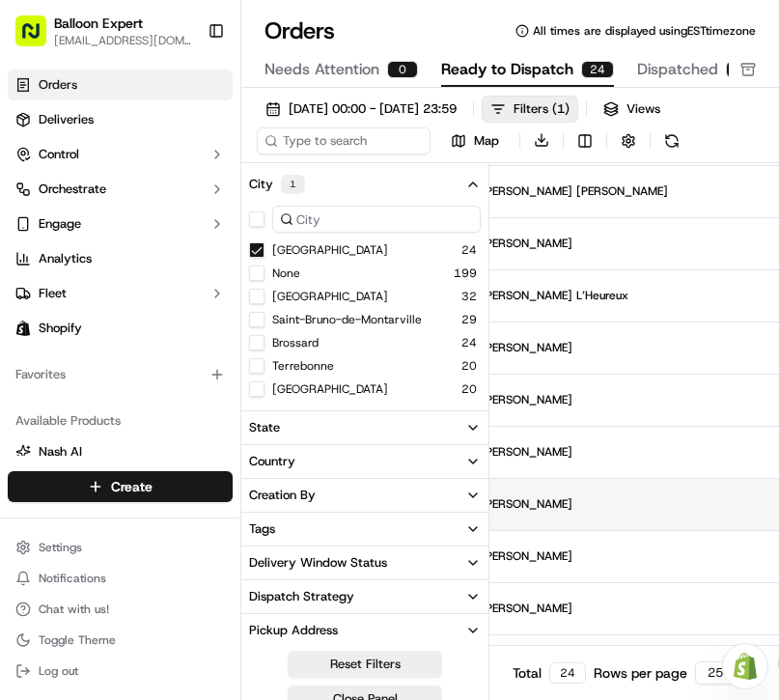
click at [450, 506] on span "[DATE]" at bounding box center [407, 511] width 85 height 15
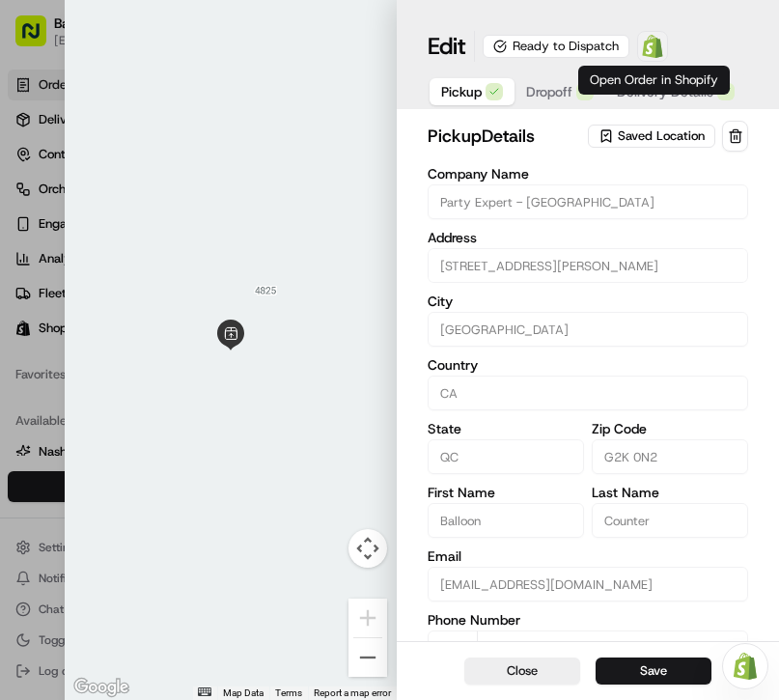
click at [662, 51] on img at bounding box center [652, 46] width 23 height 23
click at [61, 94] on div at bounding box center [389, 350] width 779 height 700
type input "+1"
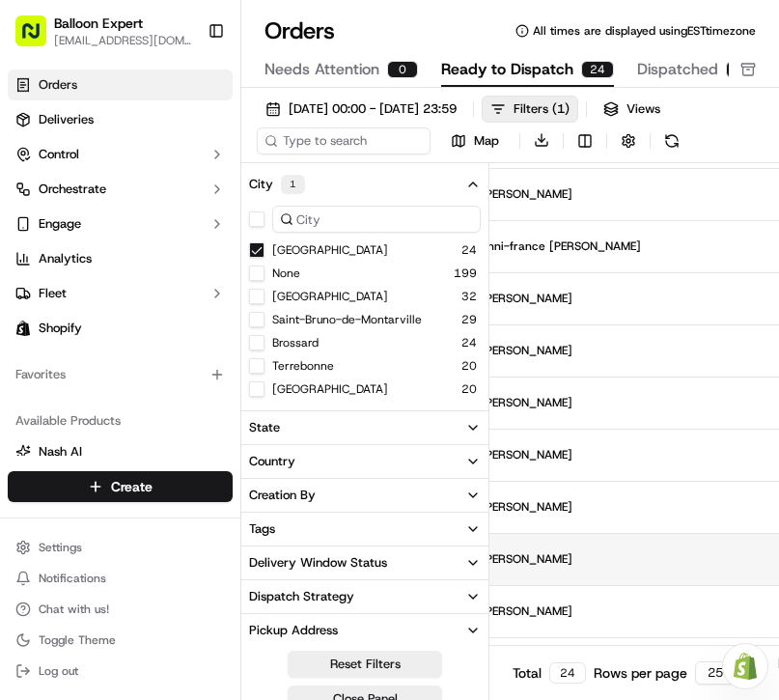
scroll to position [750, 400]
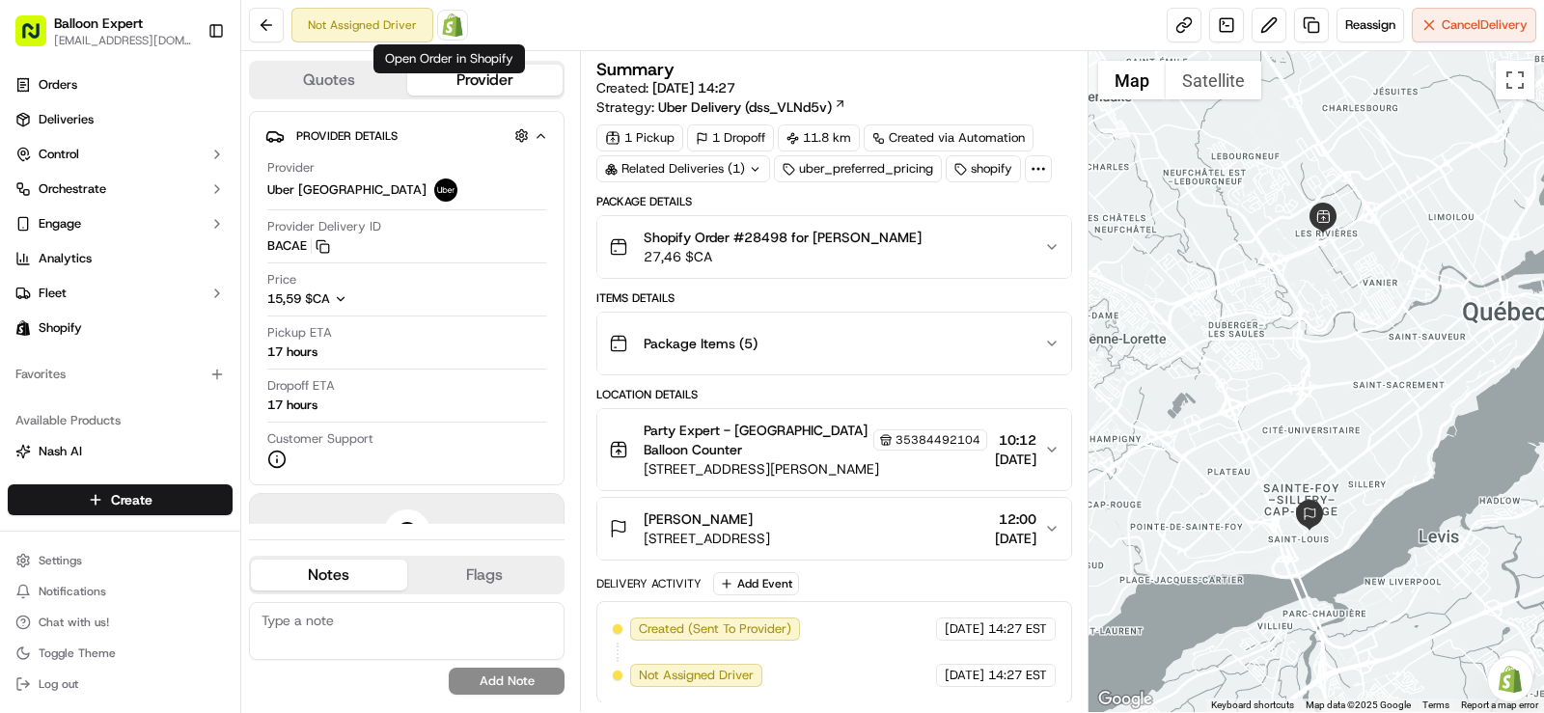
click at [450, 26] on img at bounding box center [452, 25] width 23 height 23
